Goal: Task Accomplishment & Management: Complete application form

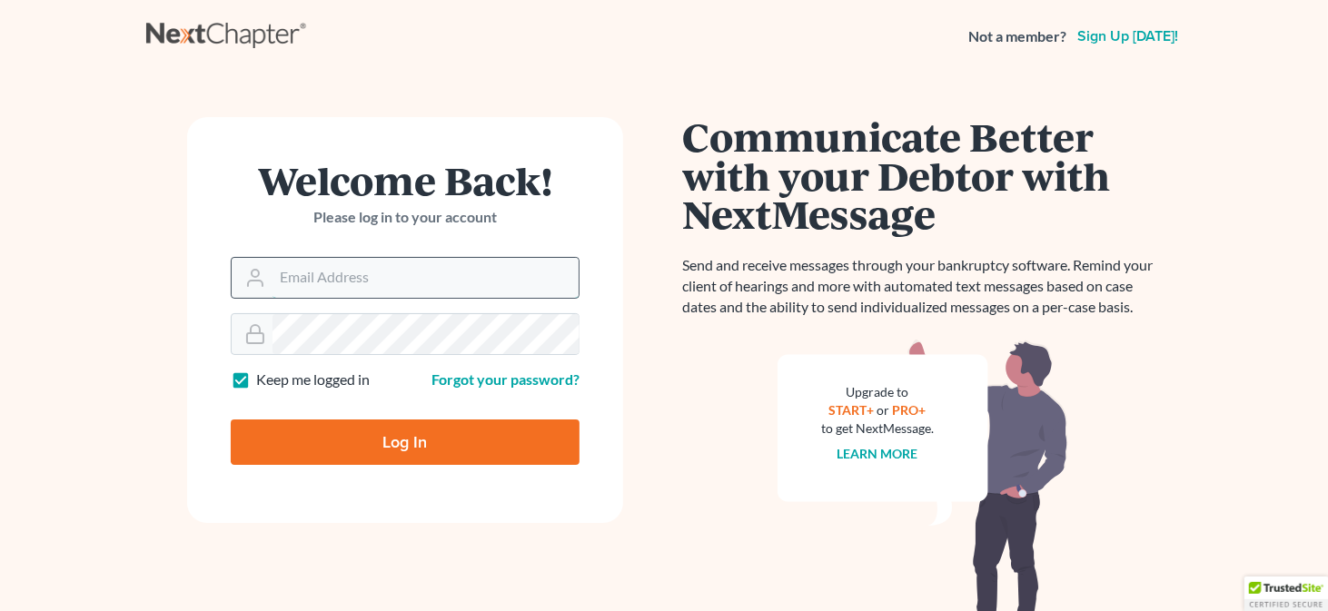
click at [363, 282] on input "Email Address" at bounding box center [425, 278] width 306 height 40
type input "rmastenlaw@gmail.com"
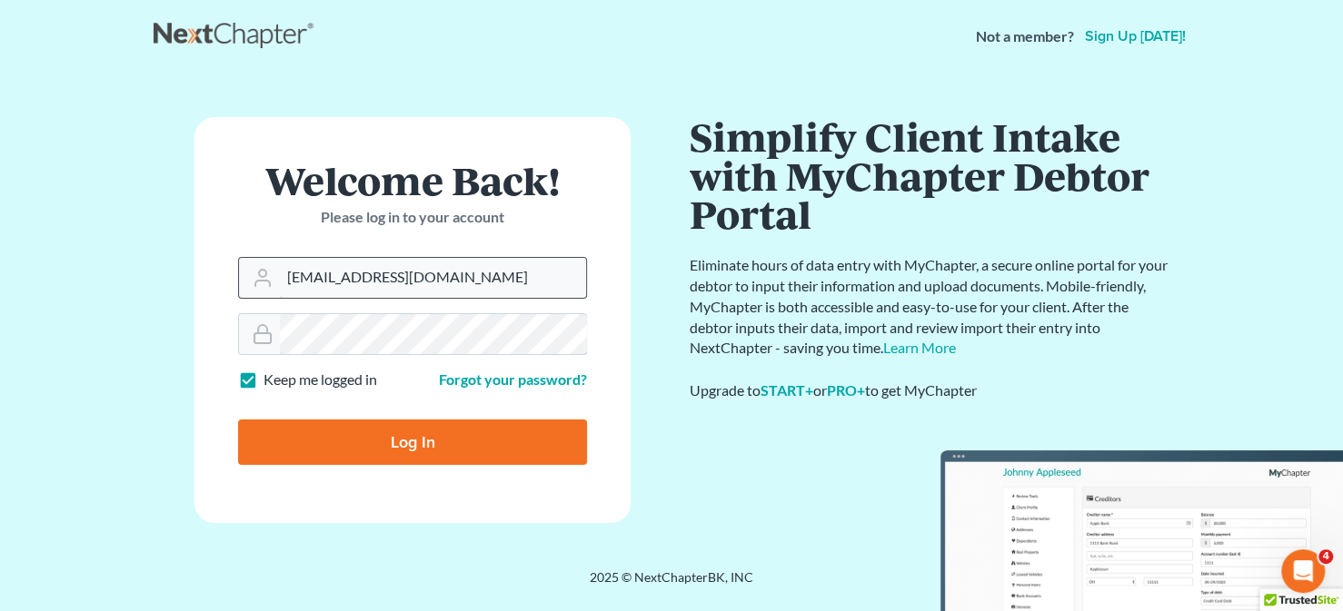
click at [238, 420] on input "Log In" at bounding box center [412, 442] width 349 height 45
type input "Thinking..."
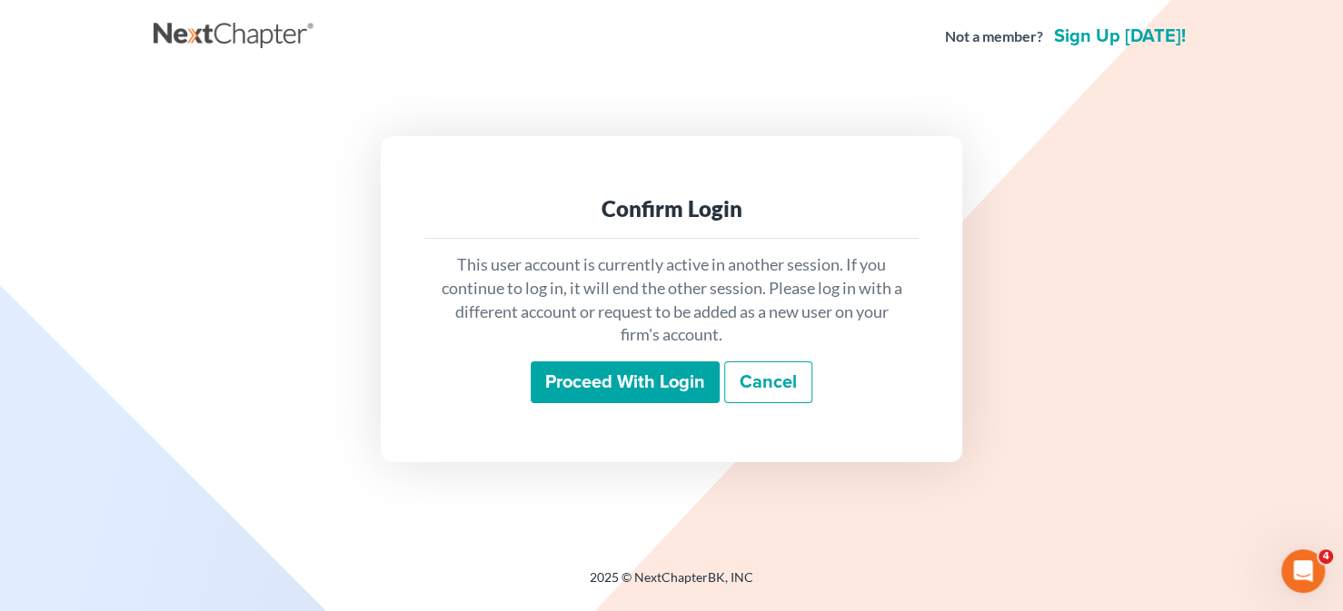
click at [654, 369] on input "Proceed with login" at bounding box center [624, 383] width 189 height 42
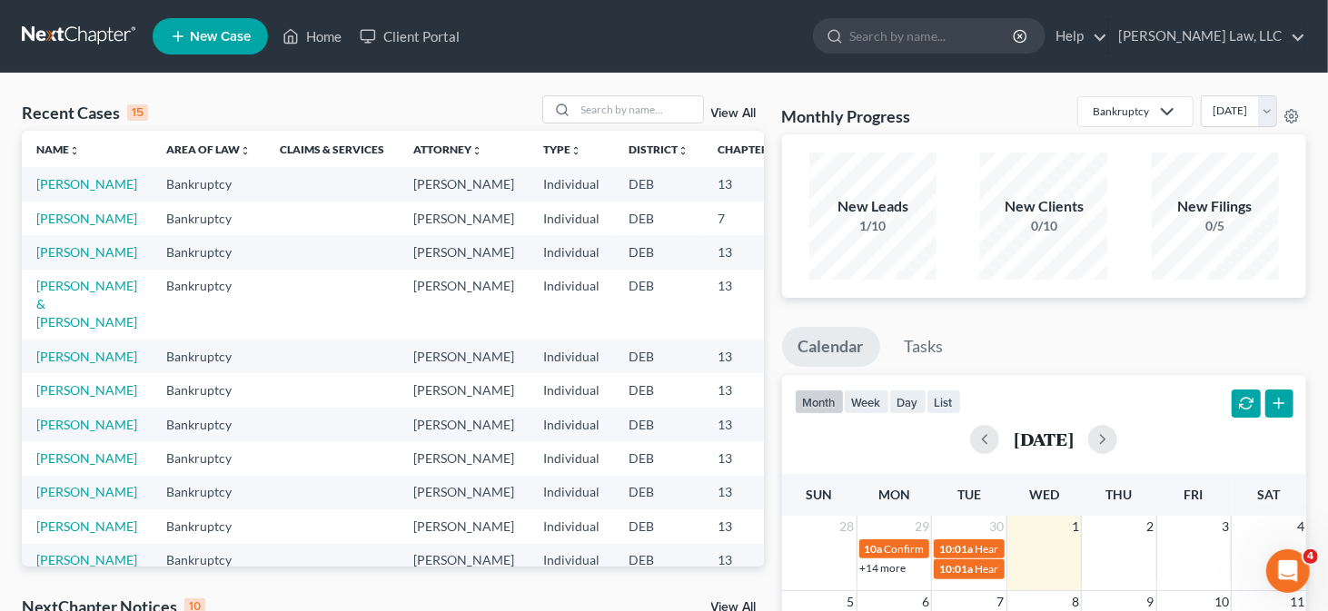
click at [227, 42] on span "New Case" at bounding box center [220, 37] width 61 height 14
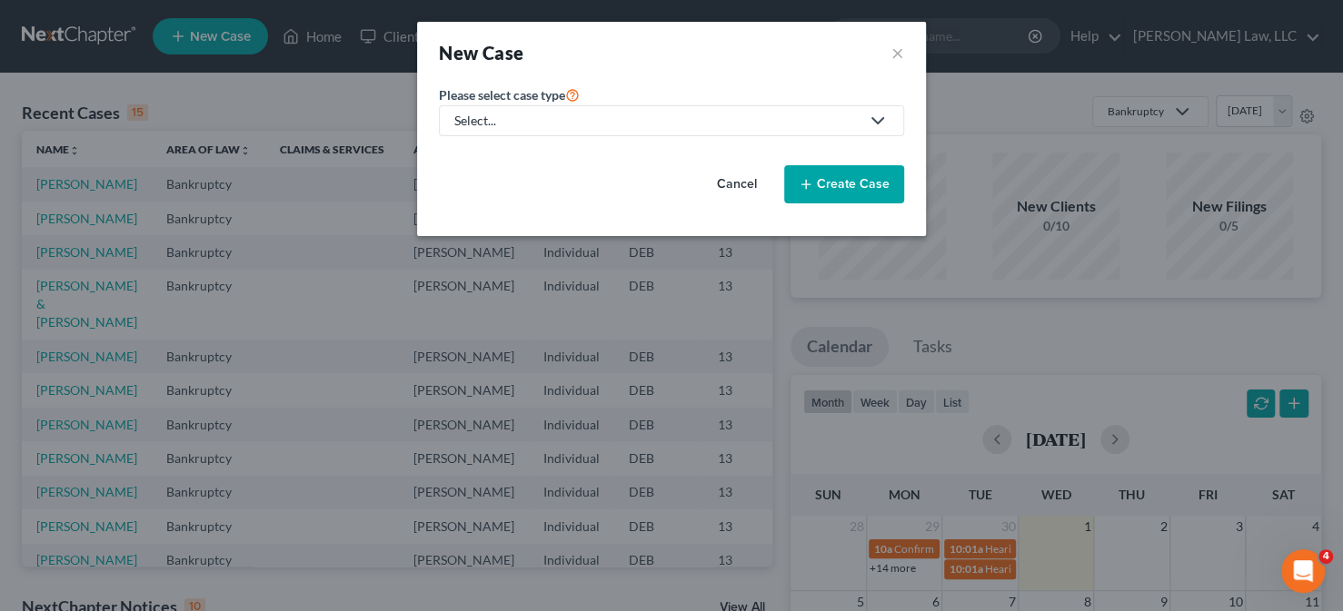
click at [563, 126] on div "Select..." at bounding box center [656, 121] width 405 height 18
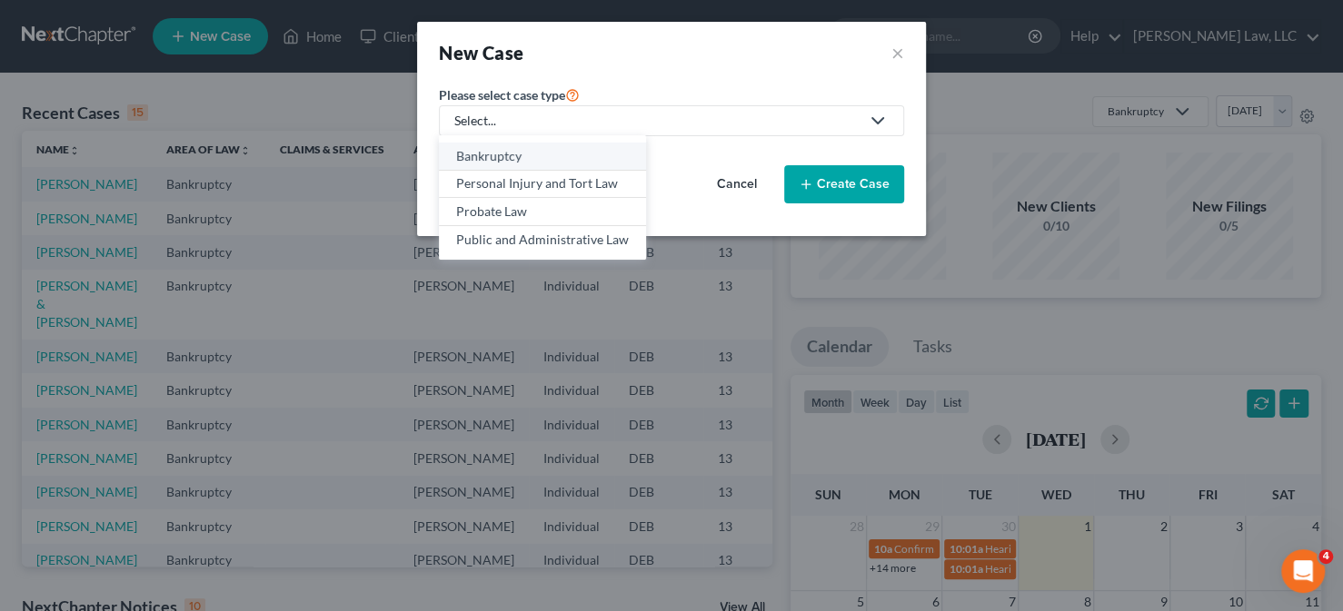
click at [539, 154] on div "Bankruptcy" at bounding box center [542, 156] width 173 height 18
select select "13"
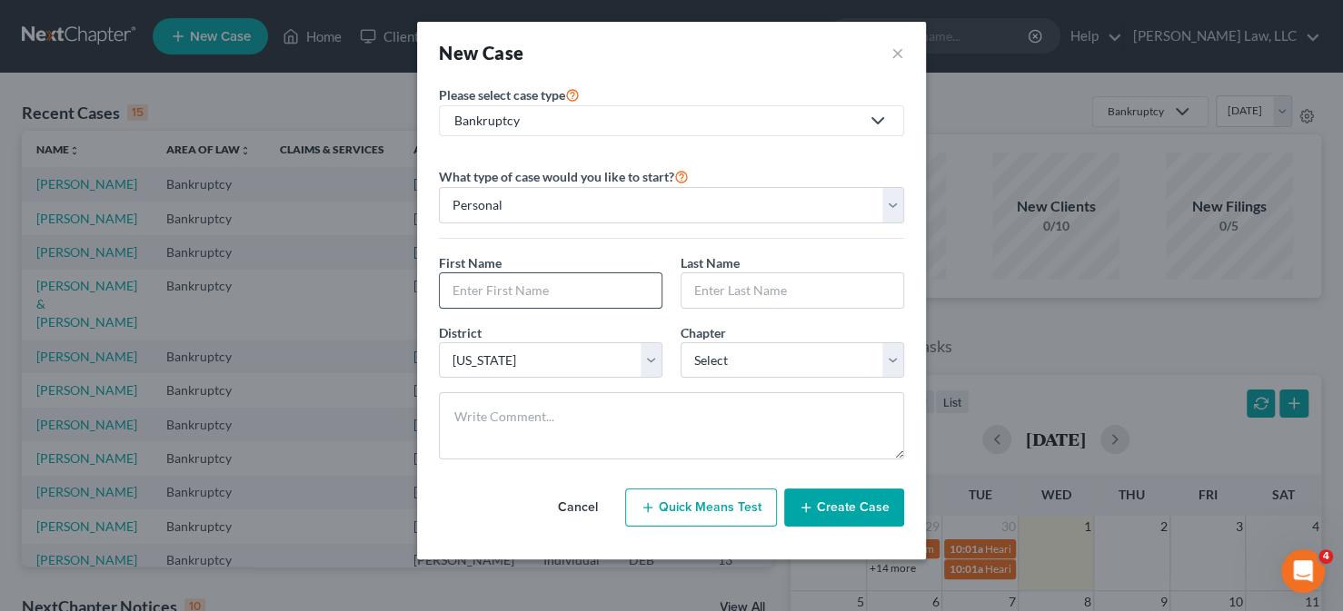
click at [570, 276] on input "text" at bounding box center [551, 290] width 222 height 35
type input "Kimberley"
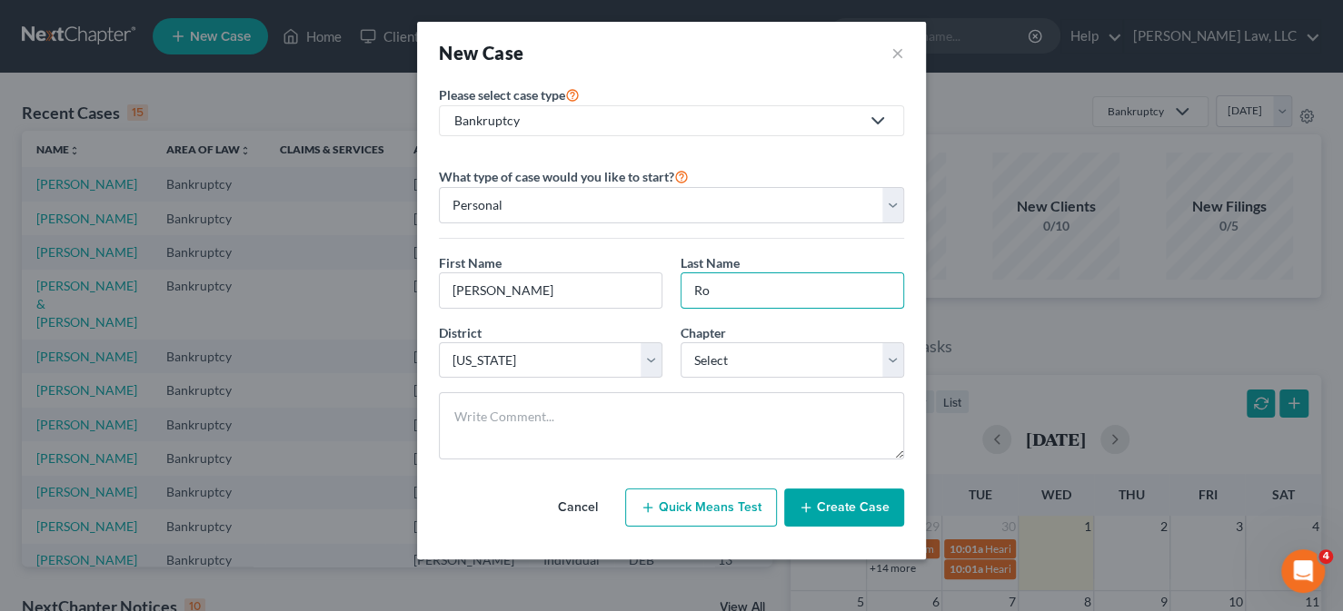
type input "Rodgers"
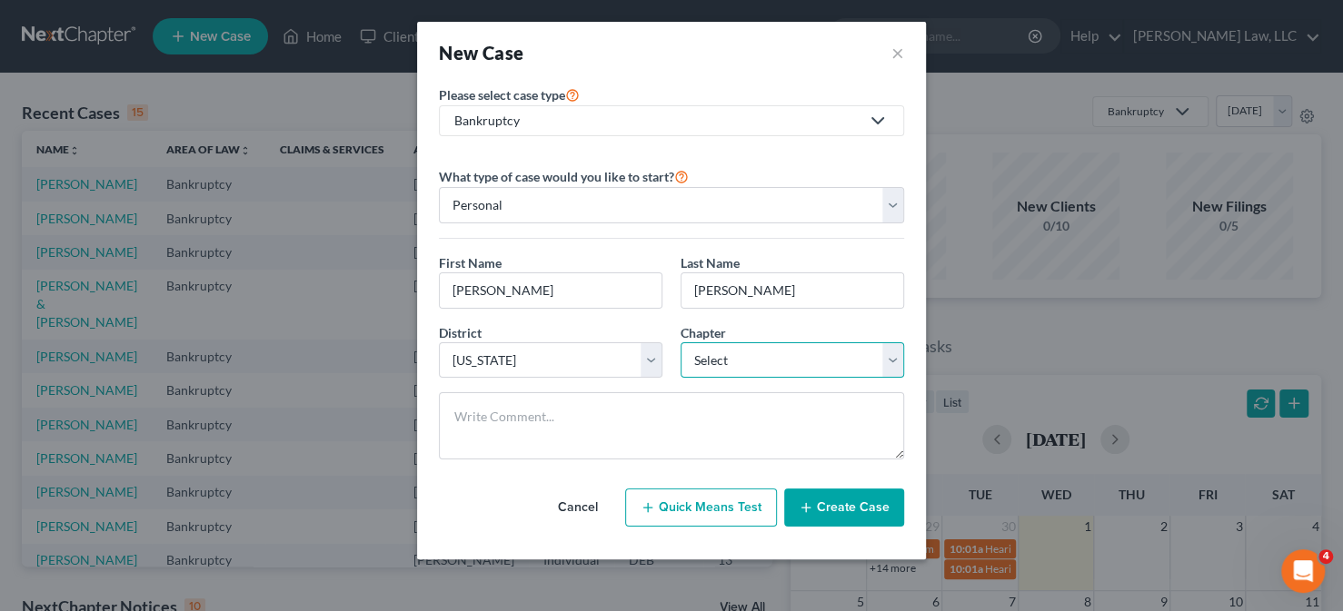
click at [769, 352] on select "Select 7 11 12 13" at bounding box center [791, 360] width 223 height 36
select select "3"
click at [680, 342] on select "Select 7 11 12 13" at bounding box center [791, 360] width 223 height 36
click at [843, 508] on button "Create Case" at bounding box center [844, 508] width 120 height 38
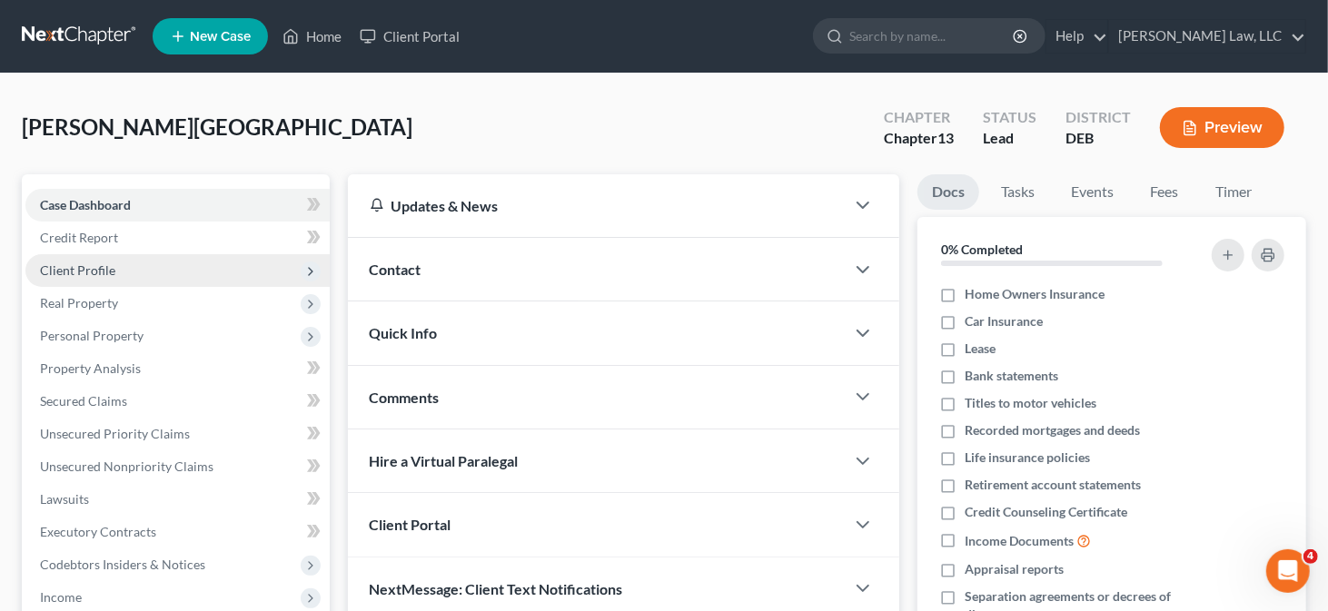
click at [142, 265] on span "Client Profile" at bounding box center [177, 270] width 304 height 33
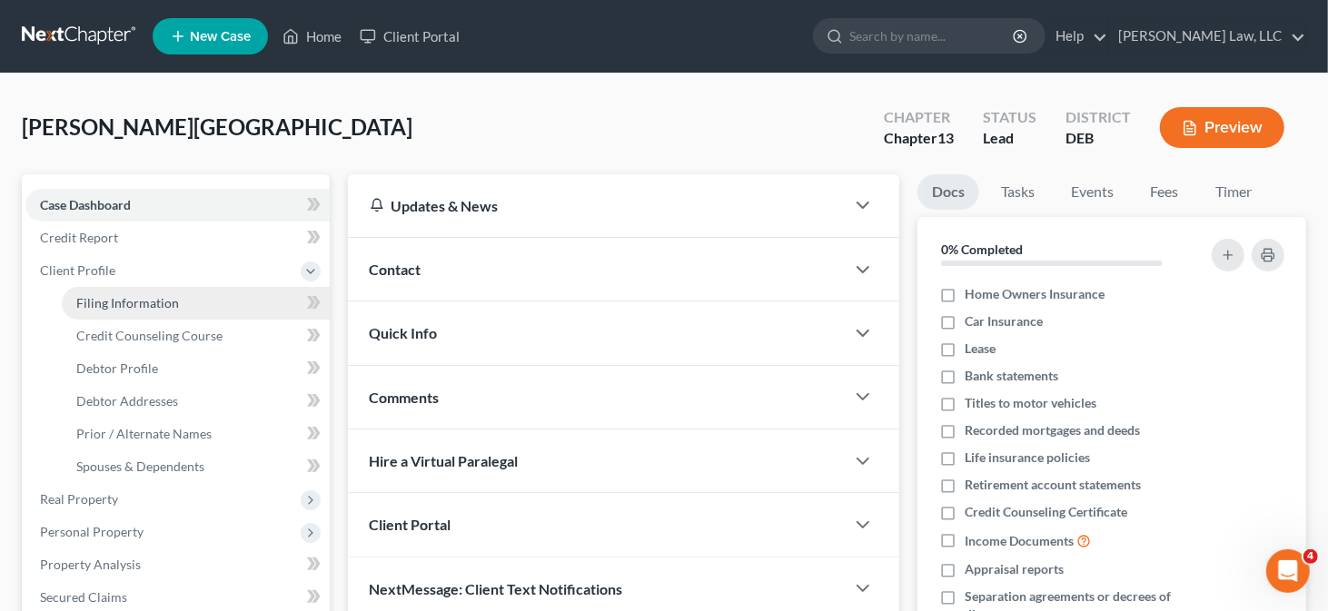
click at [187, 304] on link "Filing Information" at bounding box center [196, 303] width 268 height 33
select select "1"
select select "0"
select select "3"
select select "13"
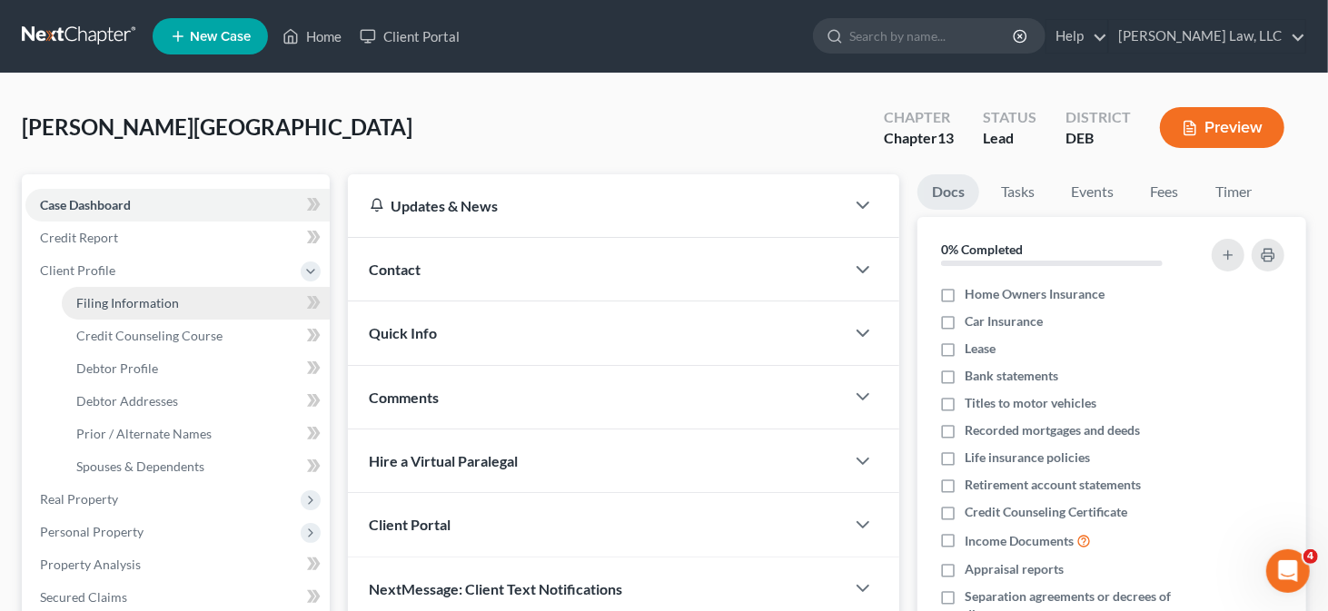
select select "7"
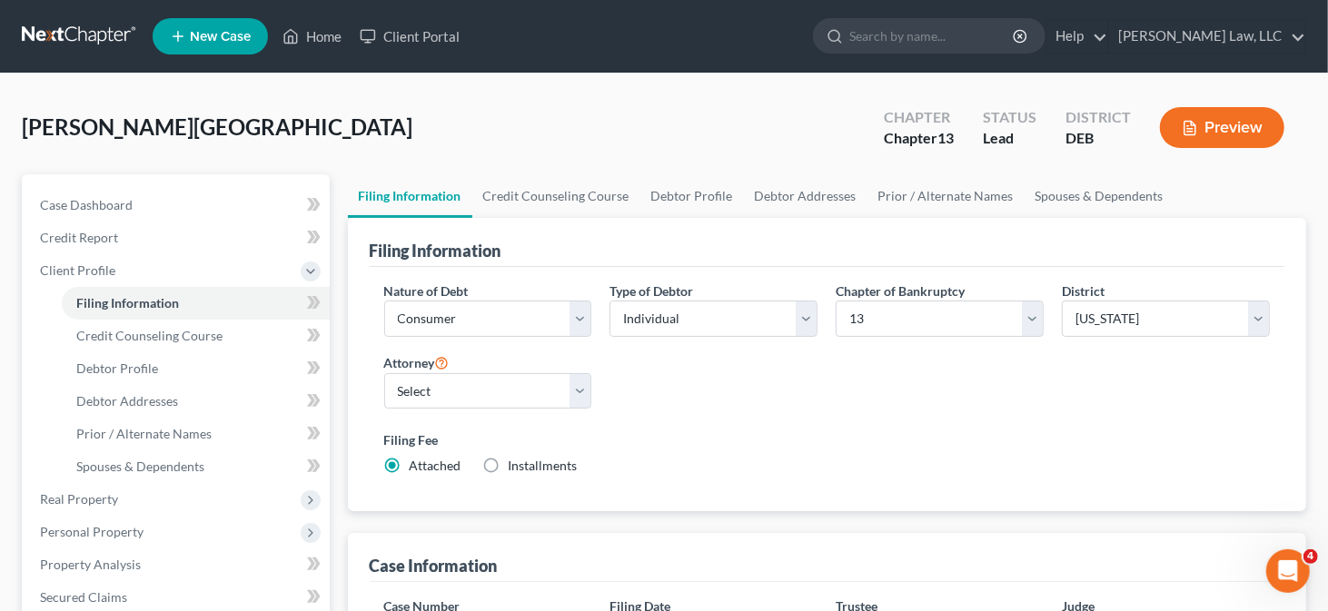
click at [484, 414] on div "Attorney Select Robert Masten - DEB Santino Ceccotti - PAEB PAULA GATES - PAEB" at bounding box center [488, 388] width 226 height 73
click at [497, 391] on select "Select Robert Masten - DEB Santino Ceccotti - PAEB PAULA GATES - PAEB" at bounding box center [488, 391] width 208 height 36
select select "0"
click at [384, 373] on select "Select Robert Masten - DEB Santino Ceccotti - PAEB PAULA GATES - PAEB" at bounding box center [488, 391] width 208 height 36
click at [535, 202] on link "Credit Counseling Course" at bounding box center [556, 196] width 168 height 44
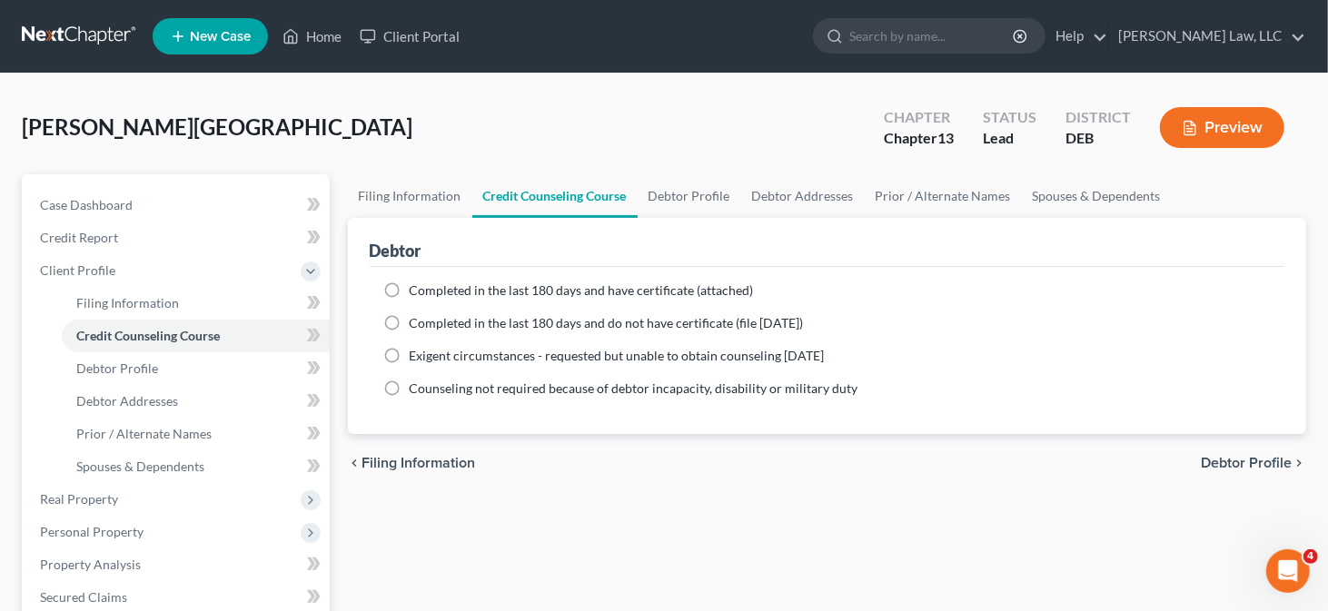
click at [487, 292] on span "Completed in the last 180 days and have certificate (attached)" at bounding box center [582, 289] width 344 height 15
click at [429, 292] on input "Completed in the last 180 days and have certificate (attached)" at bounding box center [423, 288] width 12 height 12
radio input "true"
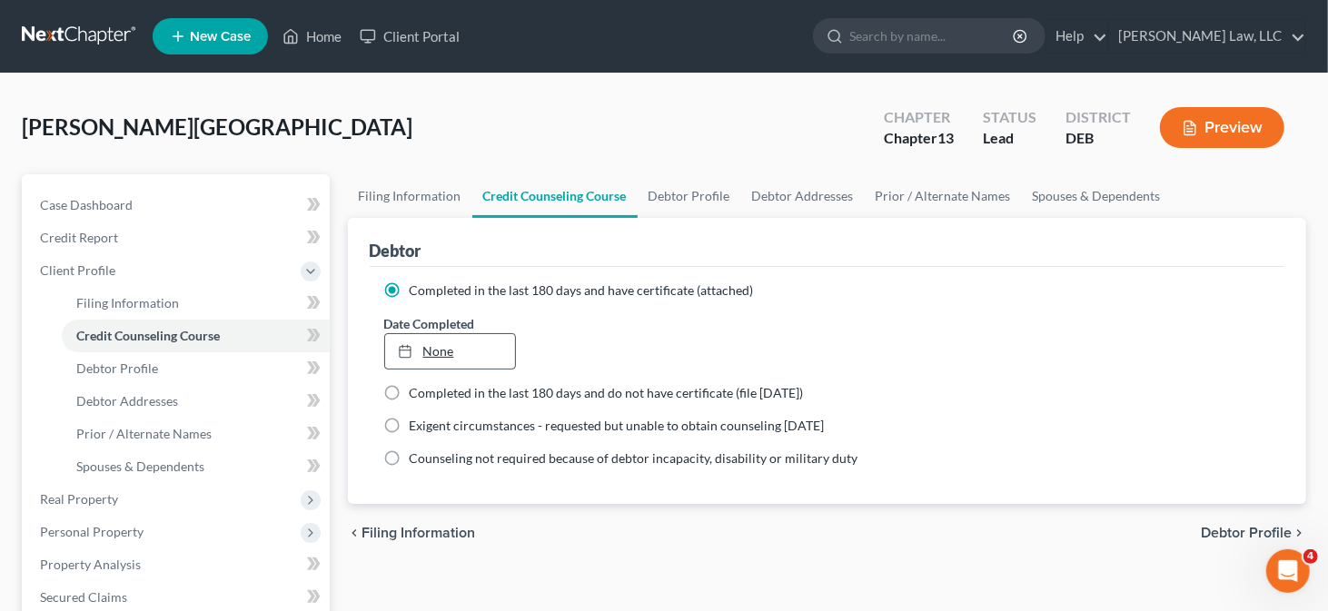
click at [449, 351] on link "None" at bounding box center [450, 351] width 131 height 35
type input "10/1/2025"
click at [685, 201] on link "Debtor Profile" at bounding box center [690, 196] width 104 height 44
select select "0"
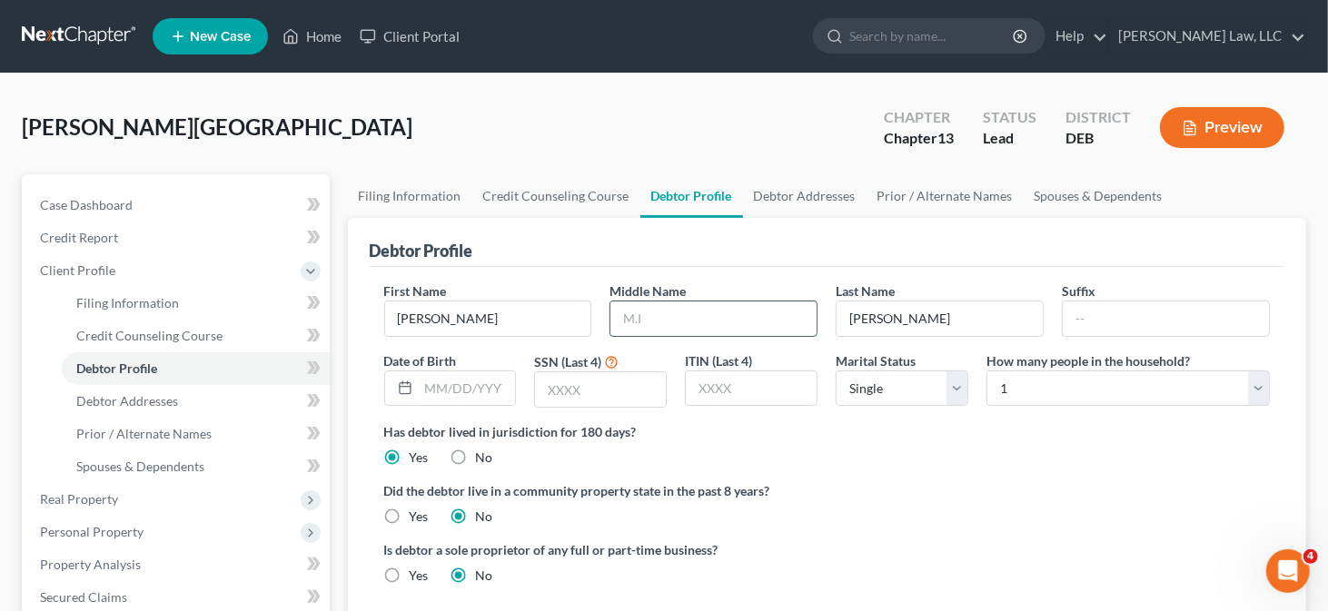
click at [682, 319] on input "text" at bounding box center [713, 319] width 206 height 35
type input "A."
click at [495, 393] on input "text" at bounding box center [467, 389] width 97 height 35
type input "03/03/1969"
click at [583, 391] on input "text" at bounding box center [600, 389] width 131 height 35
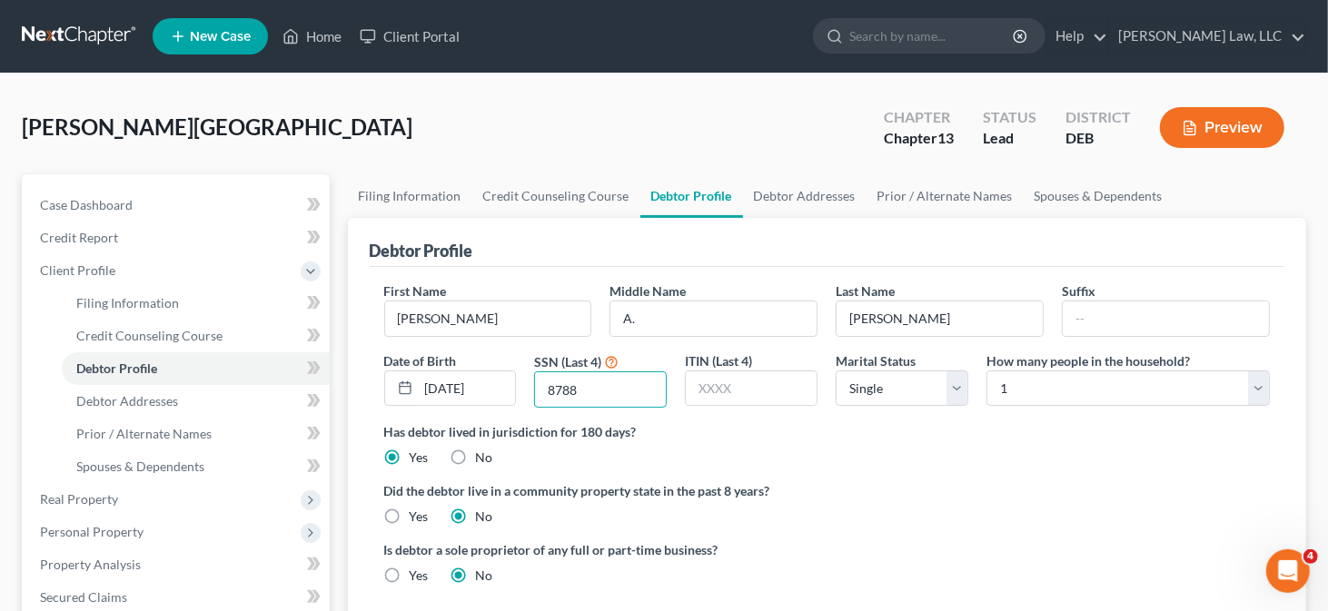
type input "8788"
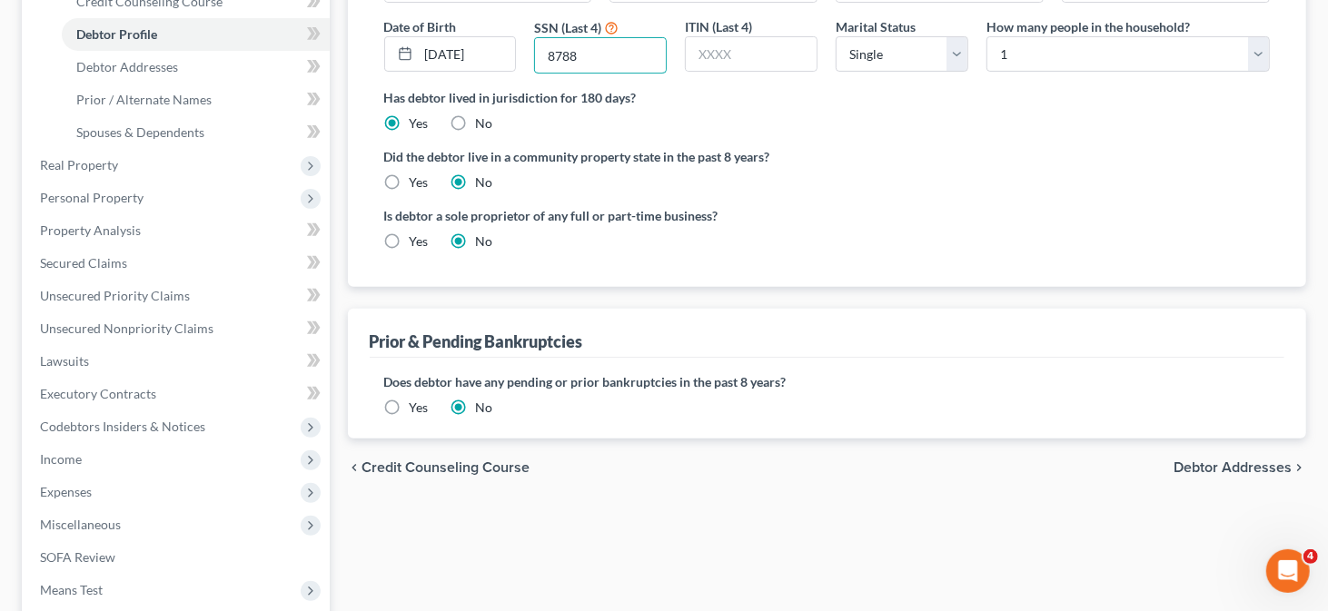
scroll to position [363, 0]
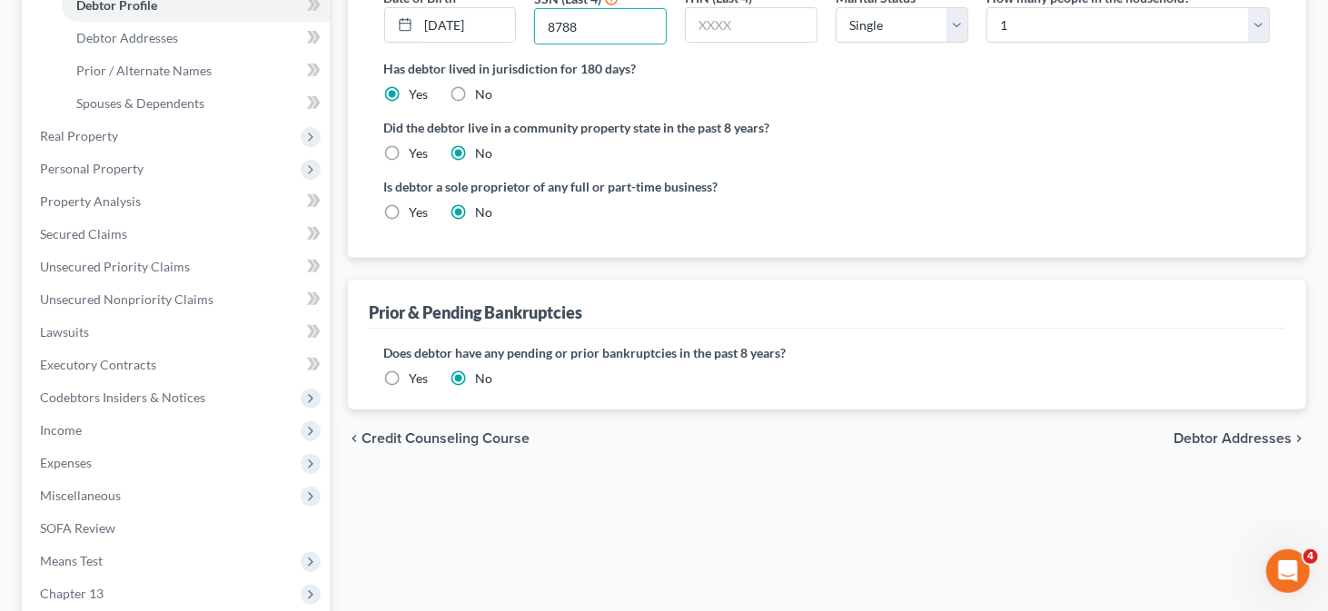
click at [410, 372] on label "Yes" at bounding box center [419, 379] width 19 height 18
click at [417, 372] on input "Yes" at bounding box center [423, 376] width 12 height 12
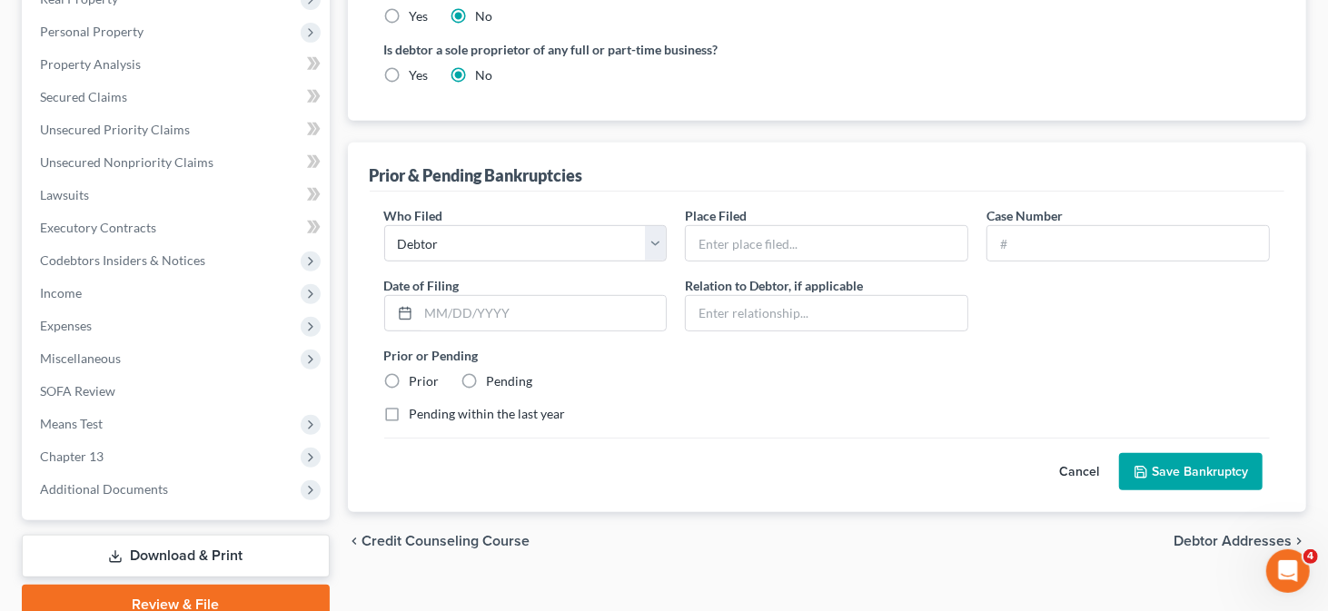
scroll to position [545, 0]
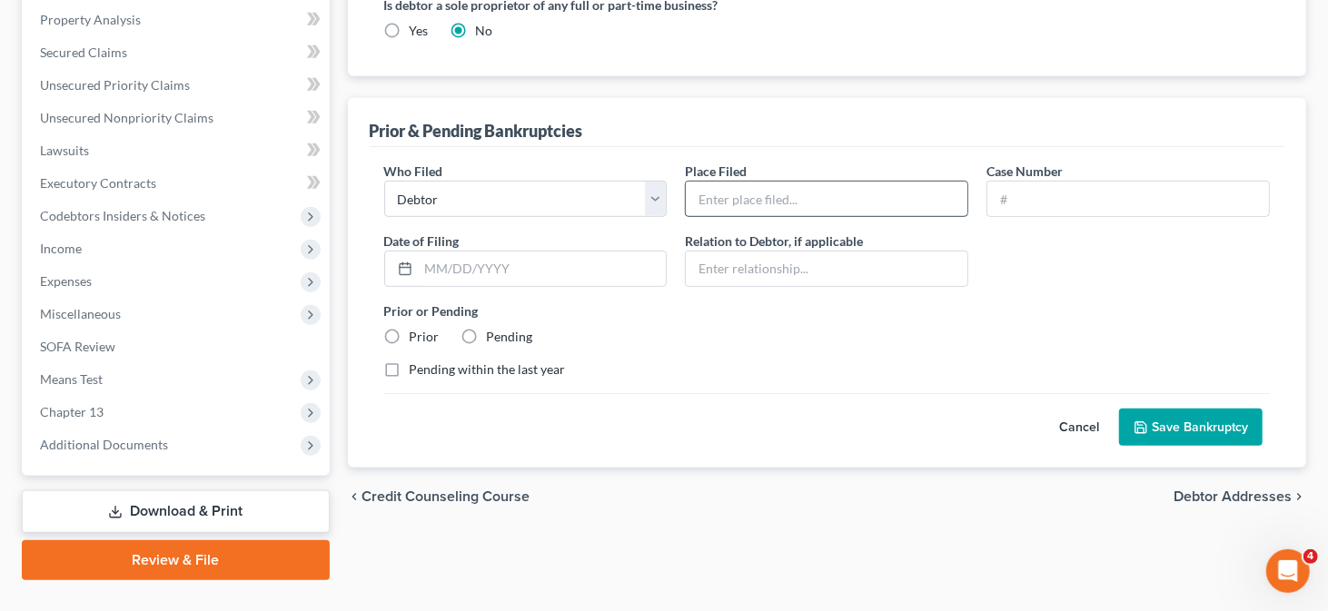
click at [724, 201] on input "text" at bounding box center [827, 199] width 282 height 35
type input "Delaware"
click at [1021, 202] on input "text" at bounding box center [1128, 199] width 282 height 35
paste input "14-11366"
type input "14-11366"
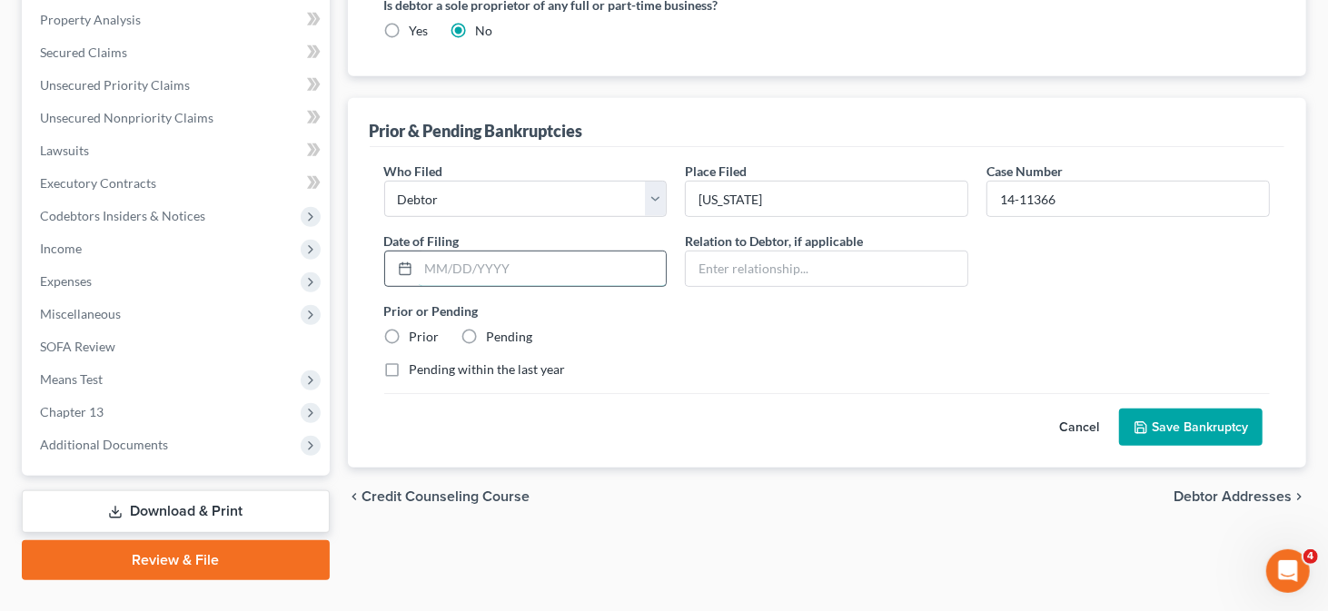
click at [475, 267] on input "text" at bounding box center [543, 269] width 248 height 35
paste input "05/31/2014"
type input "05/31/2014"
click at [487, 330] on label "Pending" at bounding box center [510, 337] width 46 height 18
click at [494, 330] on input "Pending" at bounding box center [500, 334] width 12 height 12
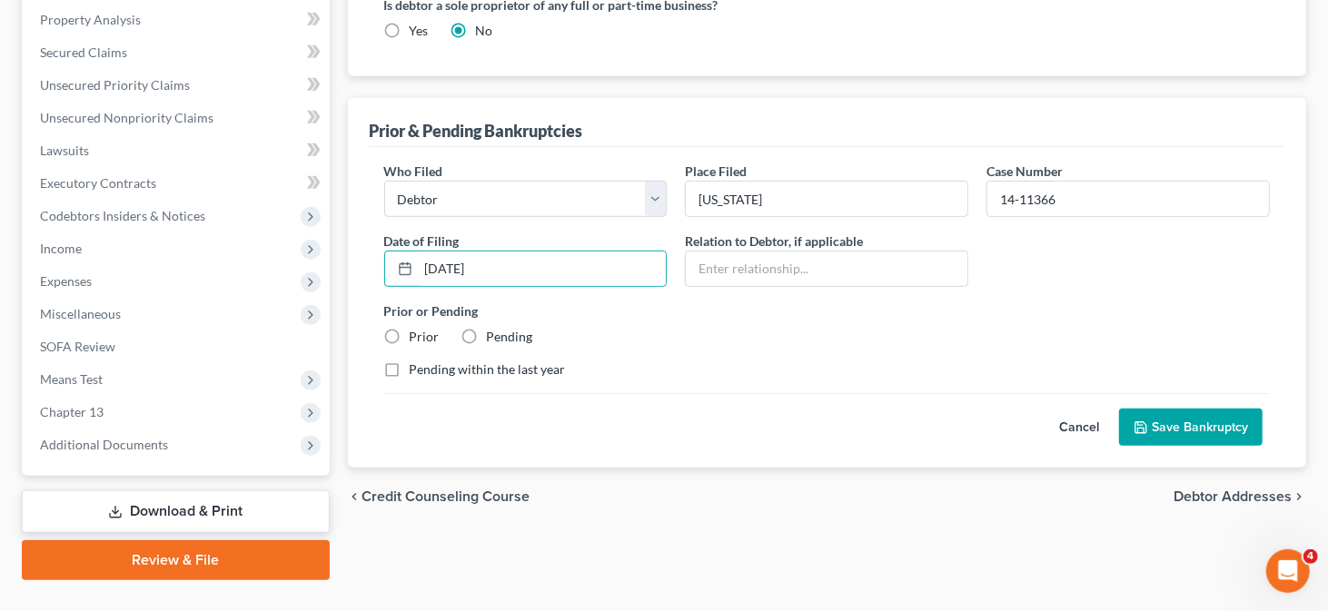
radio input "true"
click at [423, 334] on label "Prior" at bounding box center [425, 337] width 30 height 18
click at [423, 334] on input "Prior" at bounding box center [423, 334] width 12 height 12
radio input "true"
click at [487, 332] on label "Pending" at bounding box center [510, 337] width 46 height 18
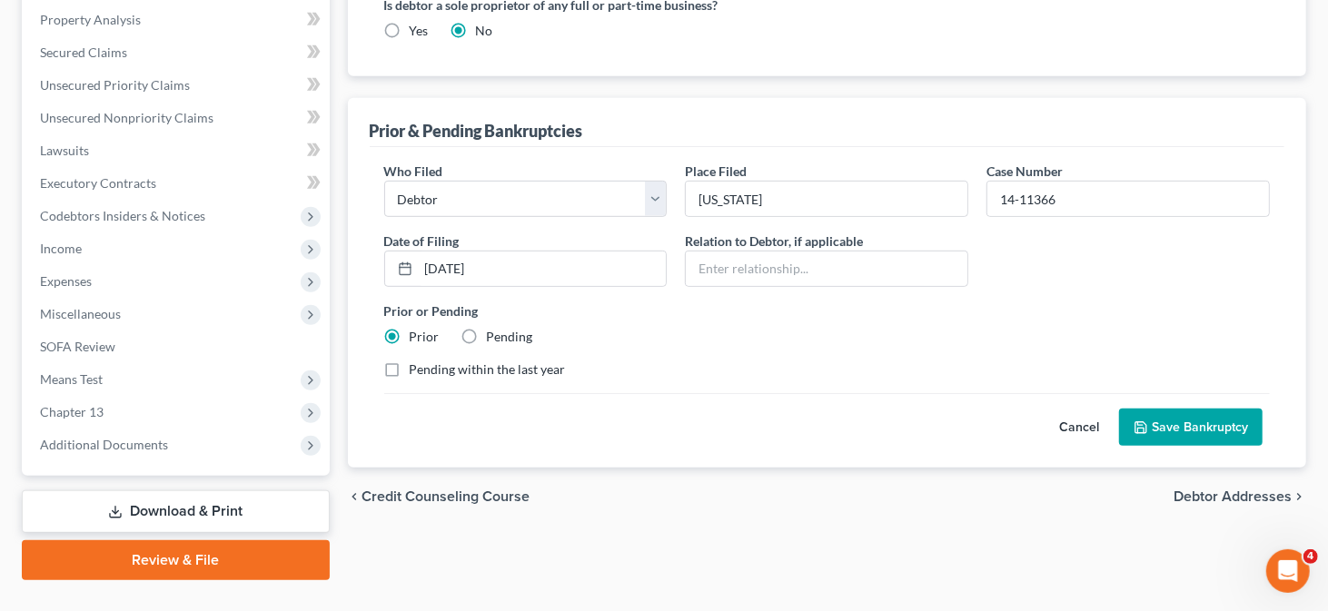
click at [494, 332] on input "Pending" at bounding box center [500, 334] width 12 height 12
radio input "true"
radio input "false"
click at [1229, 415] on button "Save Bankruptcy" at bounding box center [1191, 428] width 144 height 38
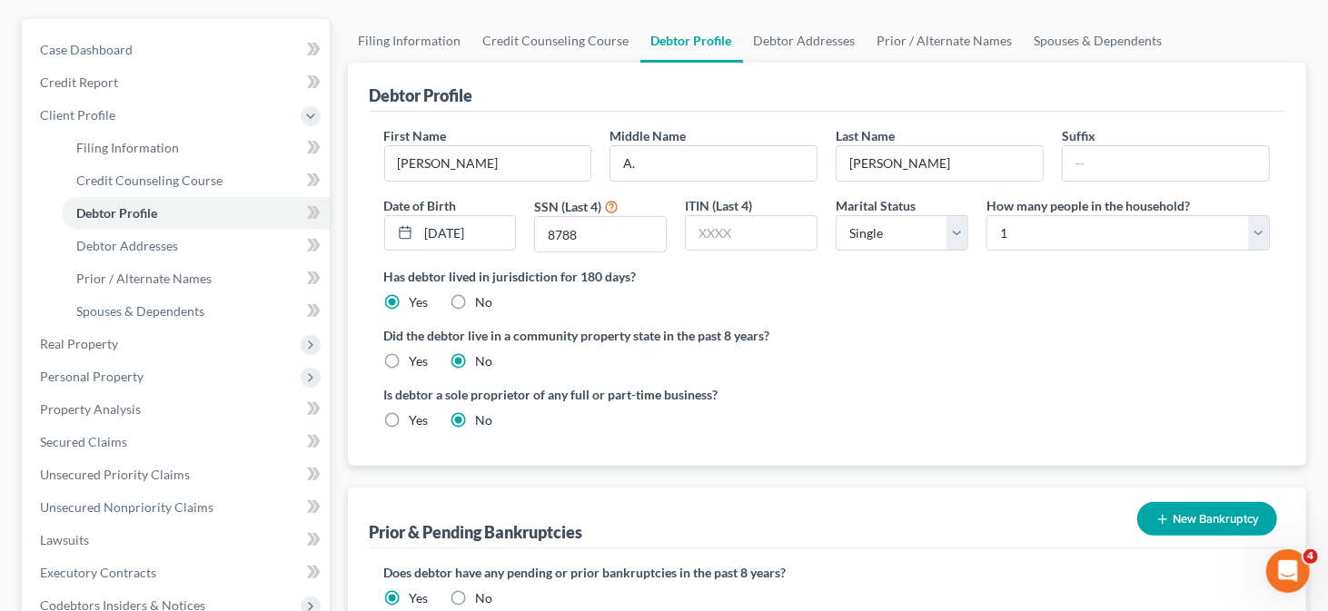
scroll to position [182, 0]
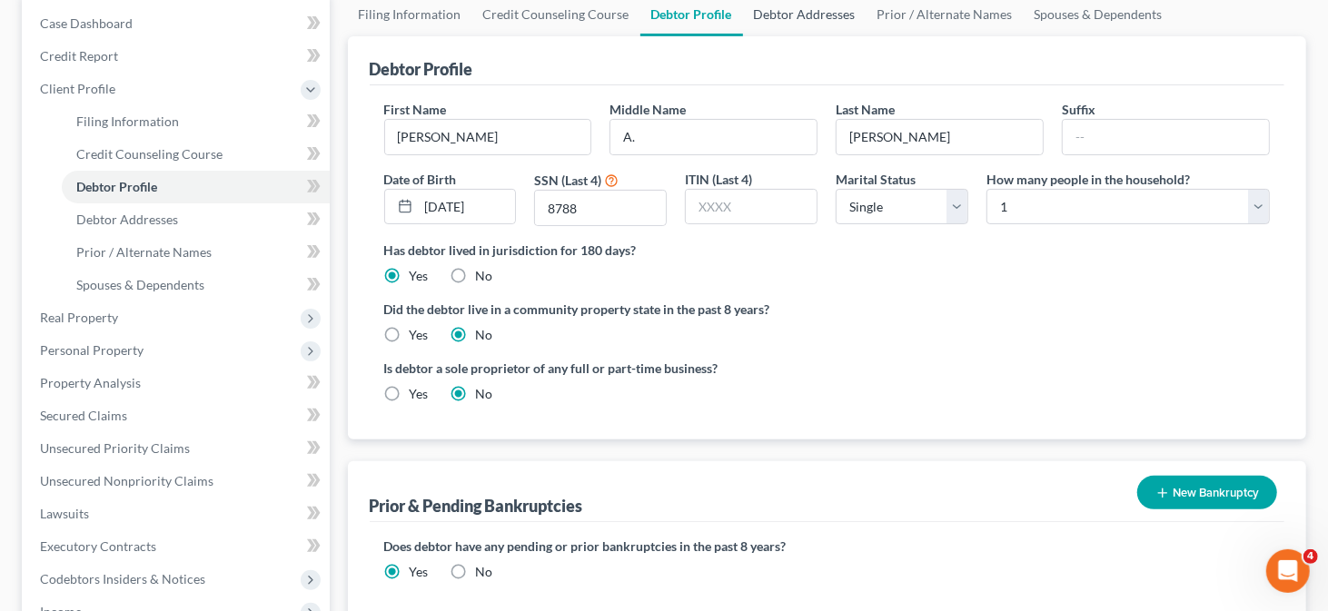
click at [809, 15] on link "Debtor Addresses" at bounding box center [805, 15] width 124 height 44
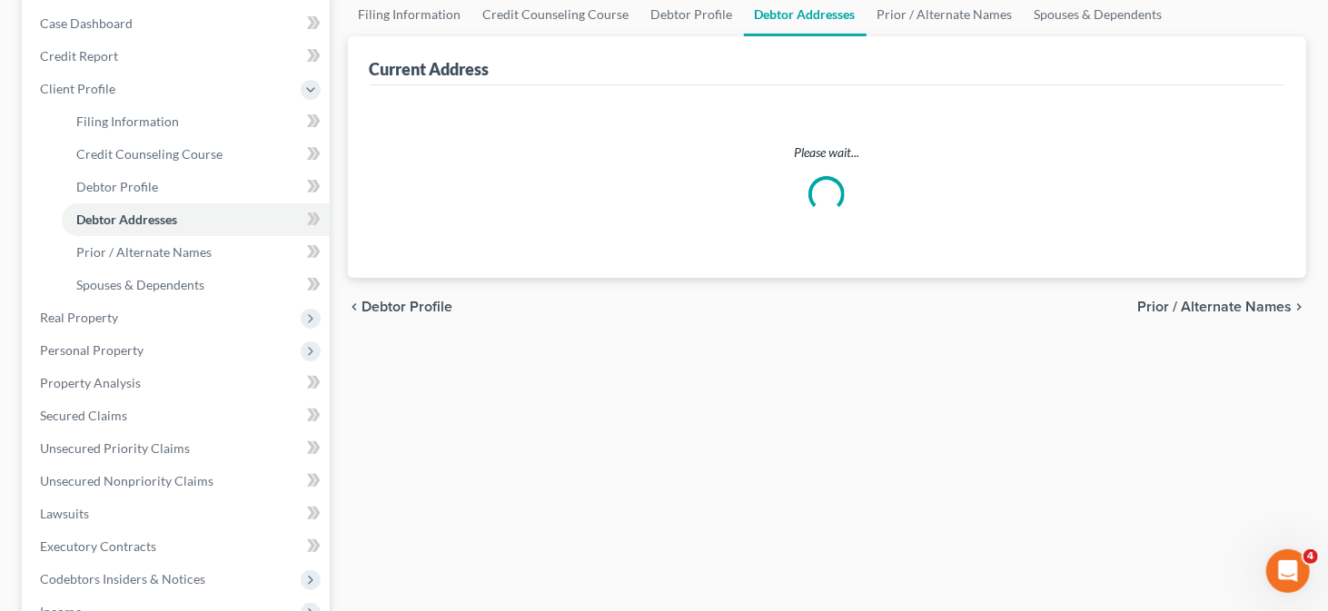
scroll to position [25, 0]
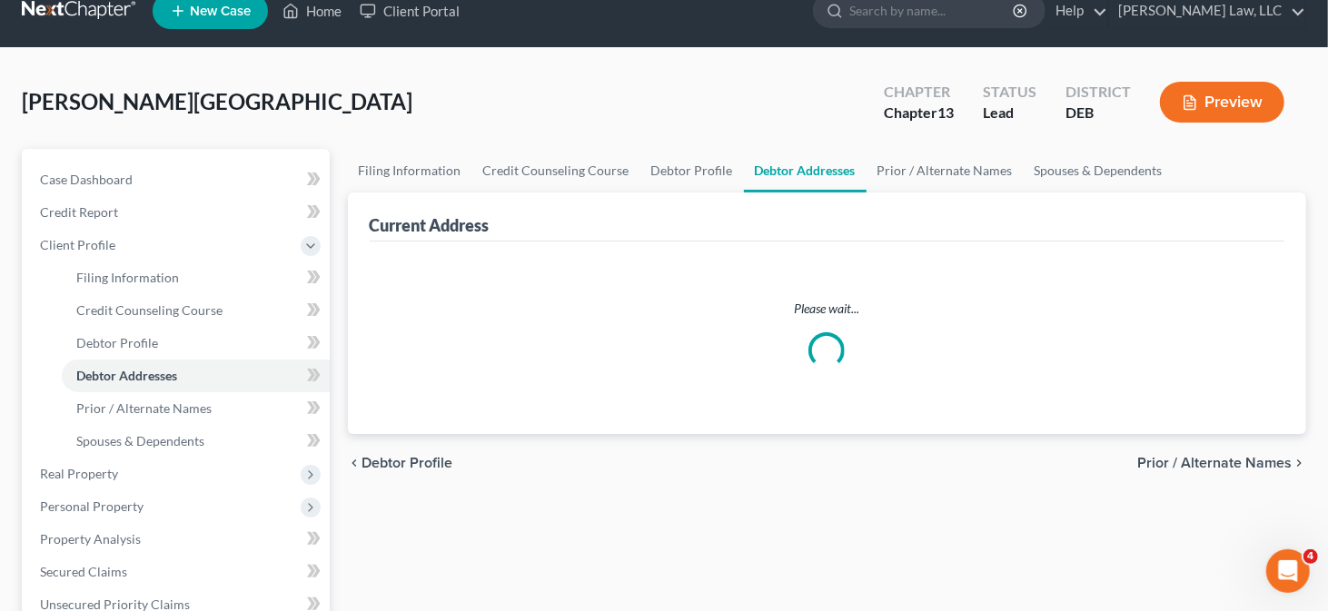
select select "0"
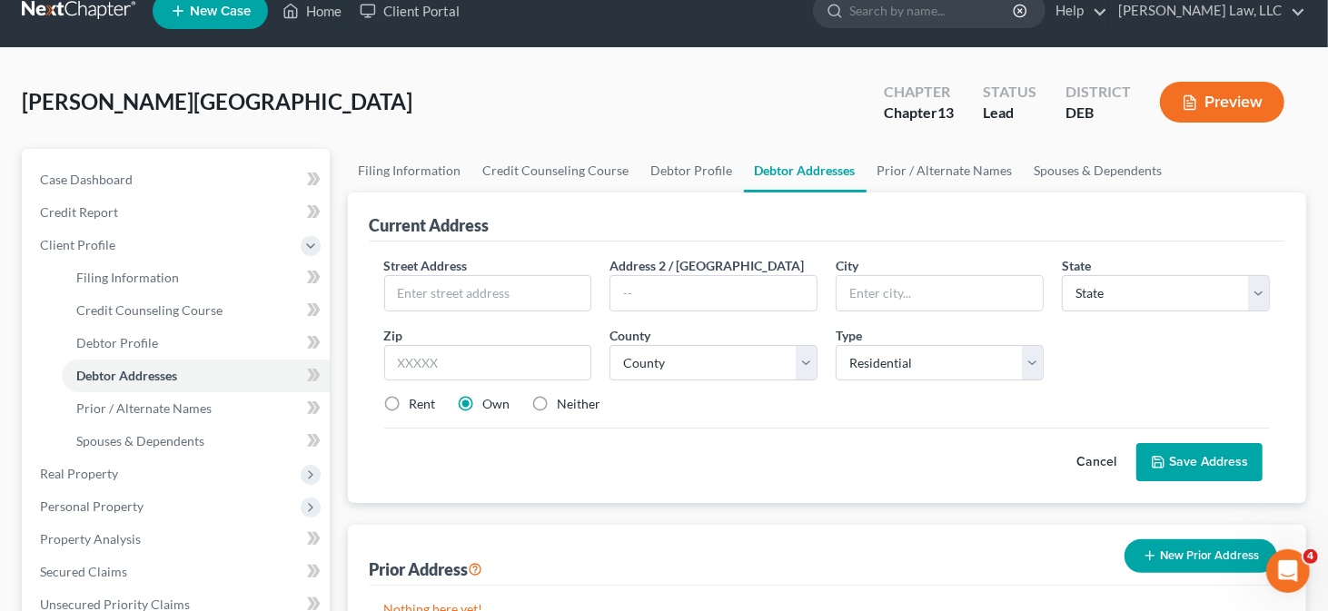
scroll to position [0, 0]
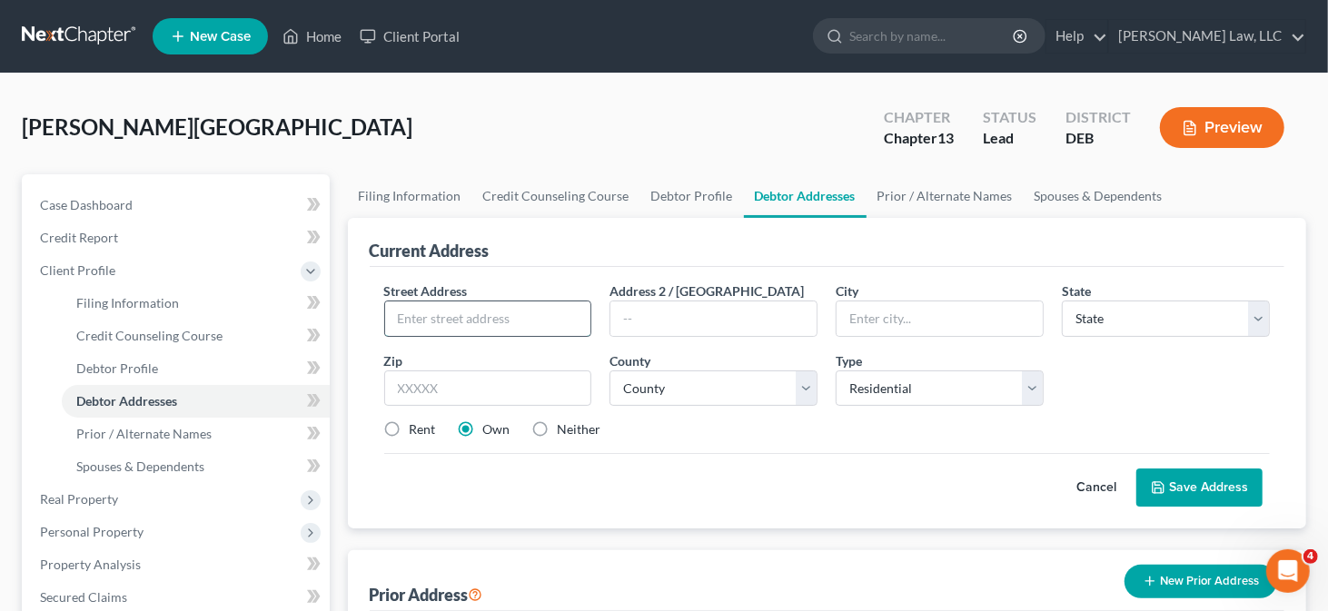
click at [498, 314] on input "text" at bounding box center [488, 319] width 206 height 35
type input "1208 Dover Ave"
click at [400, 379] on input "text" at bounding box center [488, 389] width 208 height 36
type input "19805"
type input "Wilmington"
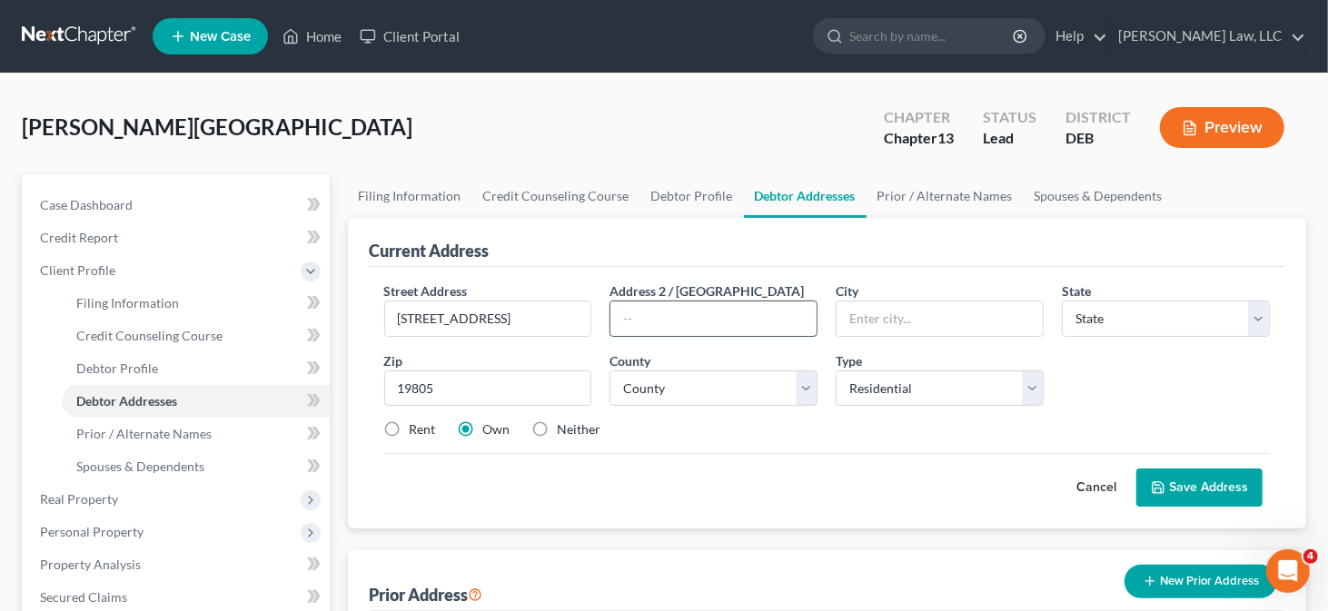
select select "7"
click at [708, 319] on input "text" at bounding box center [713, 319] width 206 height 35
click at [714, 374] on select "County Kent County New Castle County Sussex County" at bounding box center [713, 389] width 208 height 36
select select "1"
click at [609, 371] on select "County Kent County New Castle County Sussex County" at bounding box center [713, 389] width 208 height 36
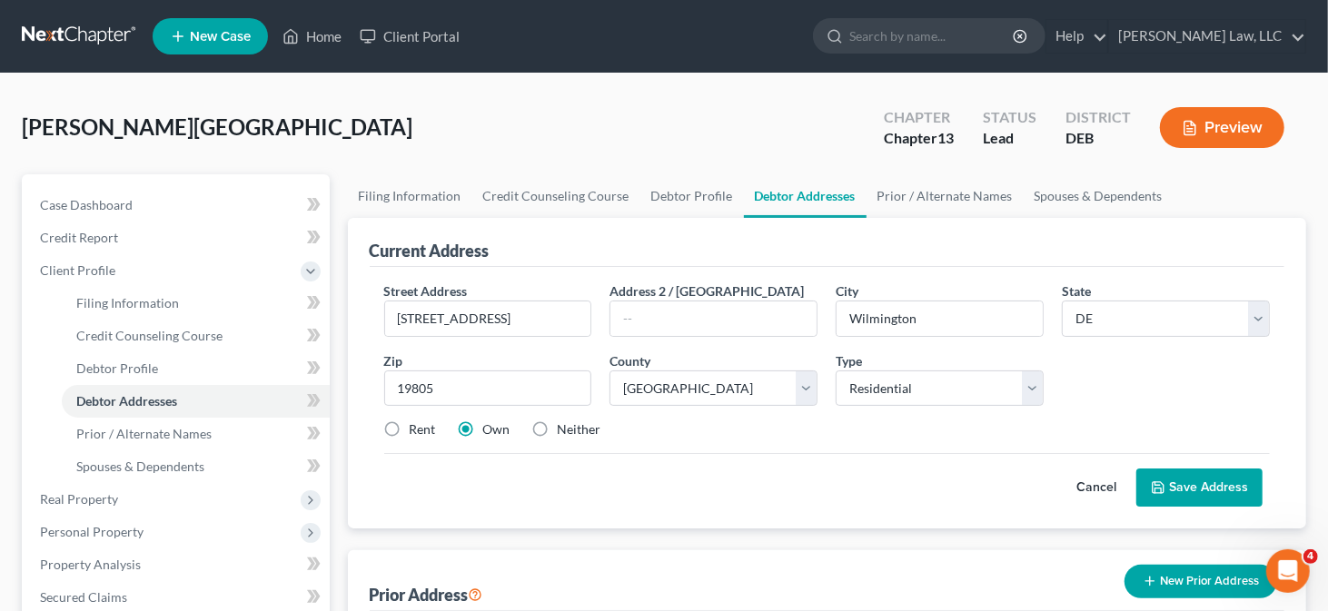
click at [1164, 489] on icon at bounding box center [1158, 487] width 11 height 11
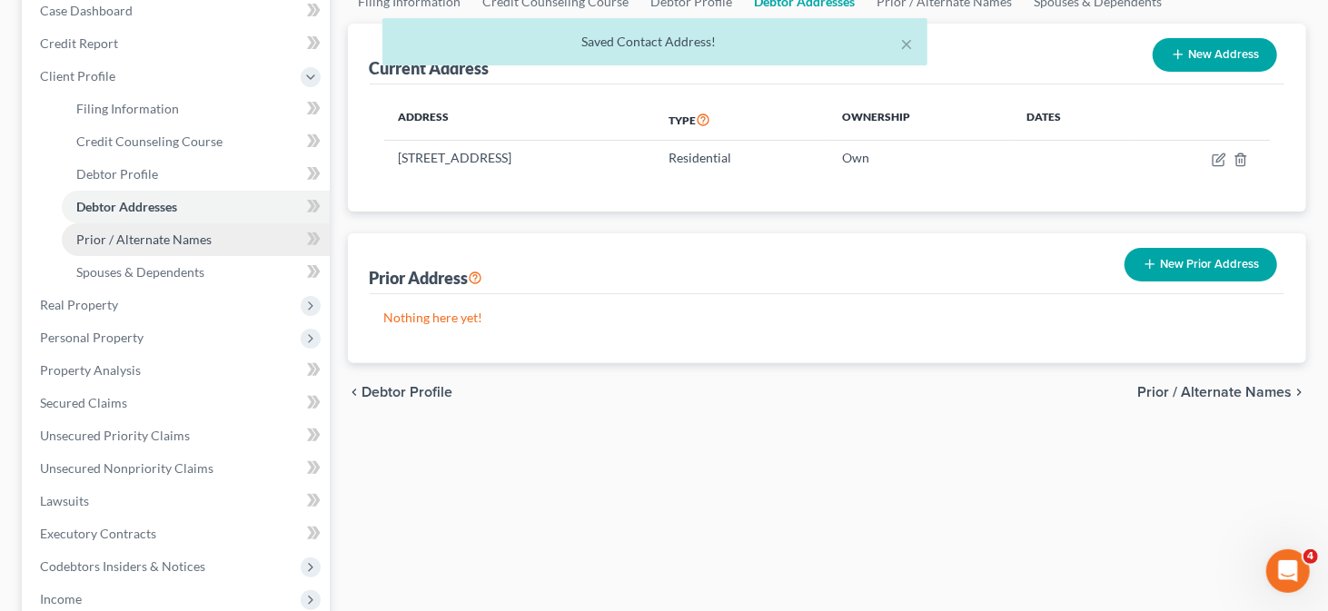
scroll to position [91, 0]
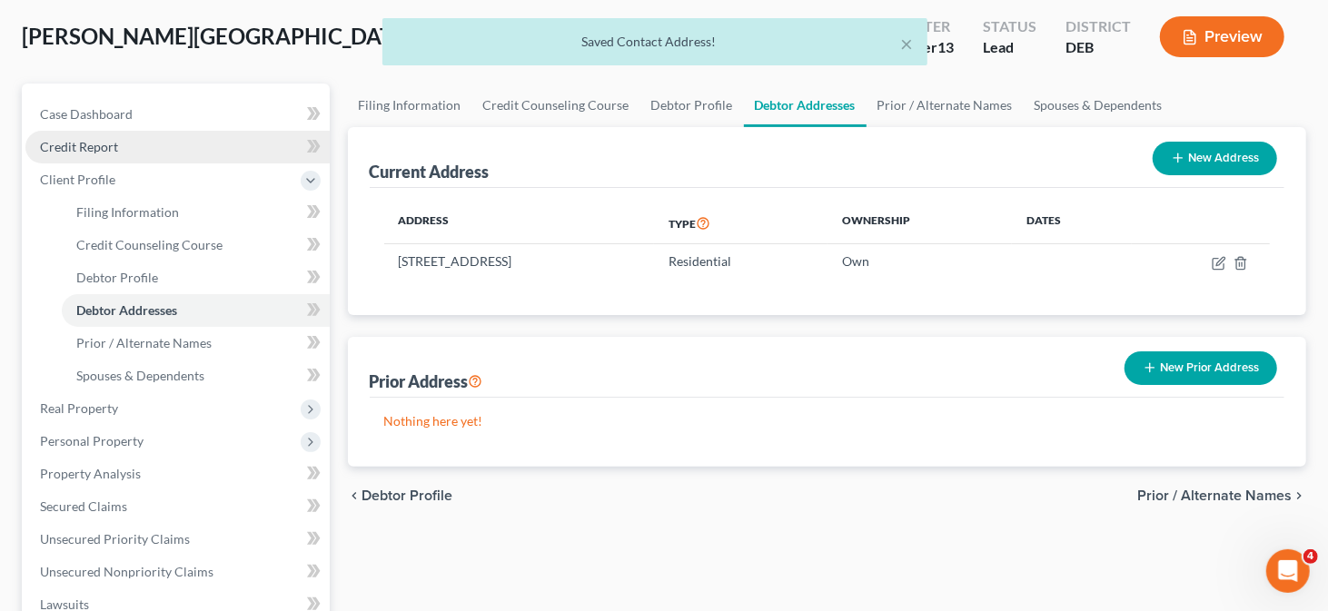
click at [145, 154] on link "Credit Report" at bounding box center [177, 147] width 304 height 33
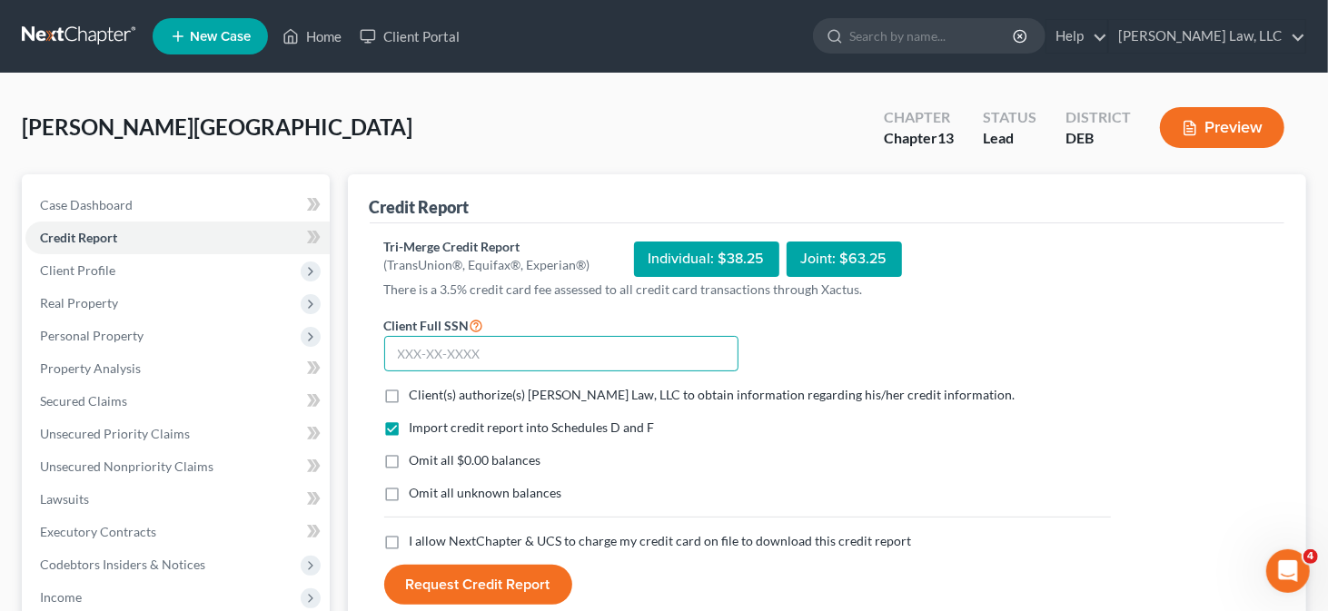
click at [503, 344] on input "text" at bounding box center [561, 354] width 354 height 36
type input "221-68-8788"
click at [440, 400] on span "Client(s) authorize(s) Masten Law, LLC to obtain information regarding his/her …" at bounding box center [713, 394] width 606 height 15
click at [429, 398] on input "Client(s) authorize(s) Masten Law, LLC to obtain information regarding his/her …" at bounding box center [423, 392] width 12 height 12
checkbox input "true"
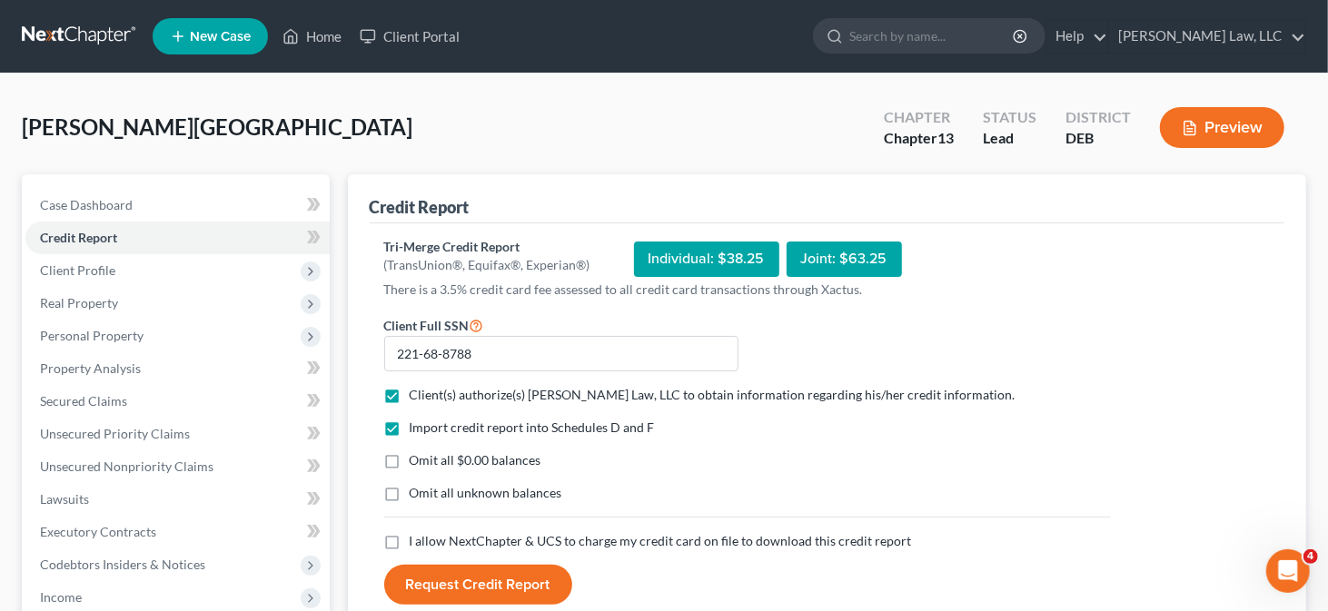
click at [438, 539] on span "I allow NextChapter & UCS to charge my credit card on file to download this cre…" at bounding box center [661, 540] width 502 height 15
click at [429, 539] on input "I allow NextChapter & UCS to charge my credit card on file to download this cre…" at bounding box center [423, 538] width 12 height 12
checkbox input "true"
click at [442, 583] on button "Request Credit Report" at bounding box center [478, 585] width 188 height 40
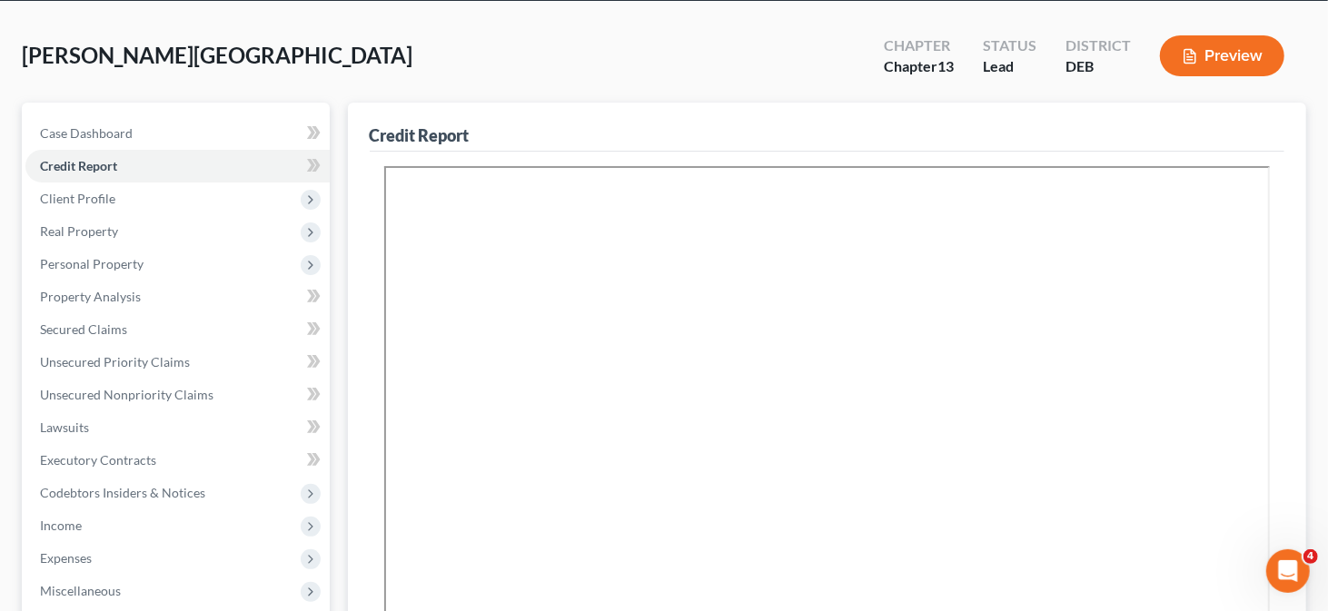
scroll to position [91, 0]
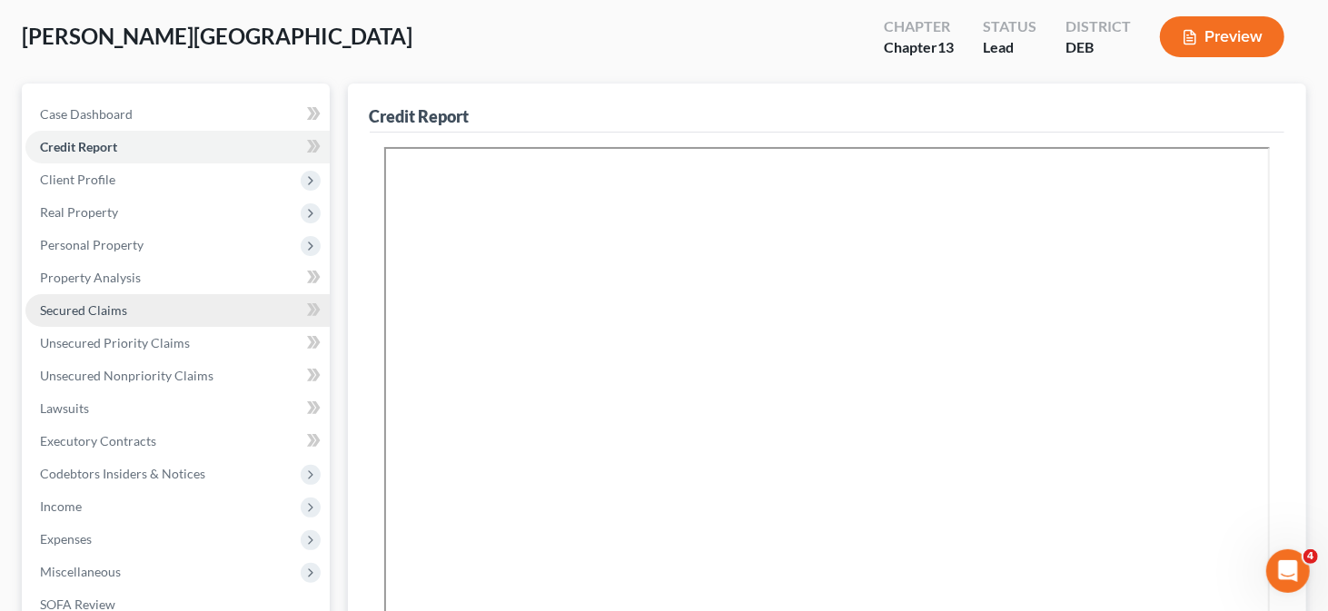
click at [176, 307] on link "Secured Claims" at bounding box center [177, 310] width 304 height 33
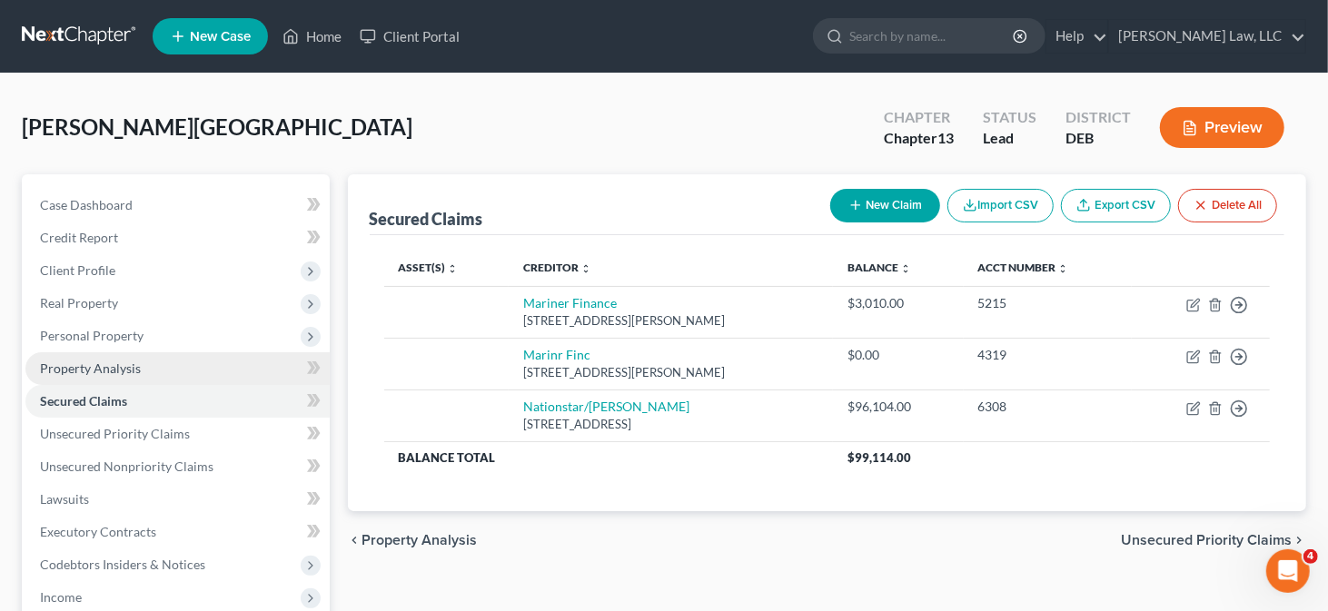
scroll to position [91, 0]
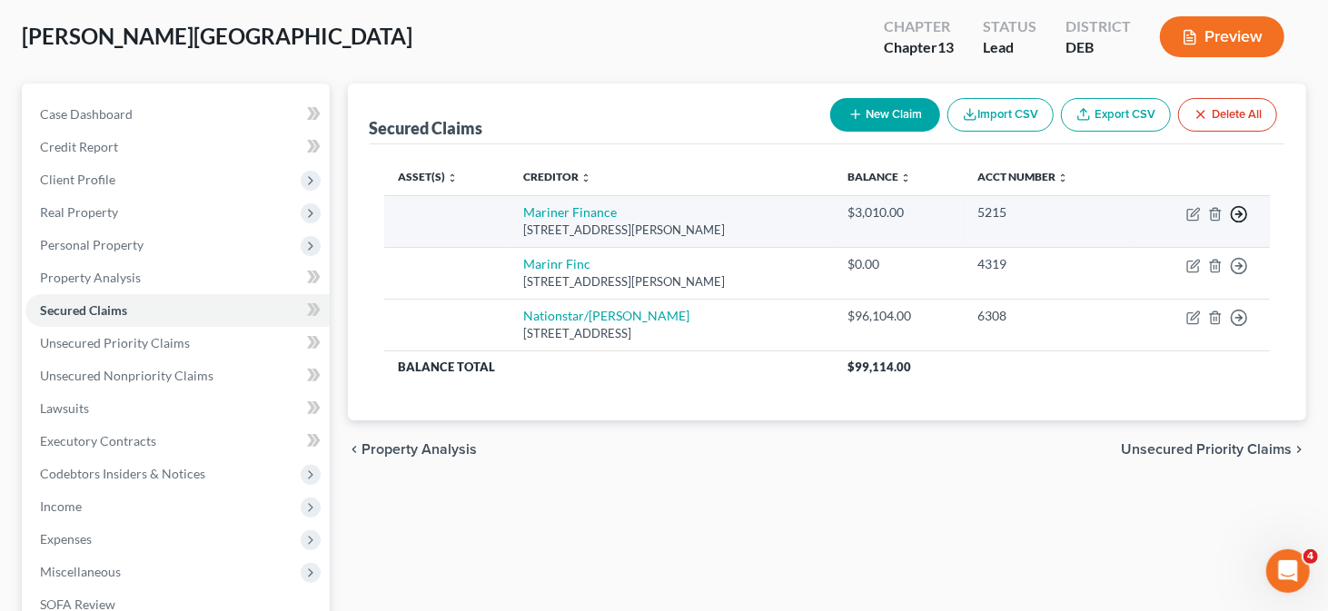
click at [1243, 213] on icon "button" at bounding box center [1239, 214] width 18 height 18
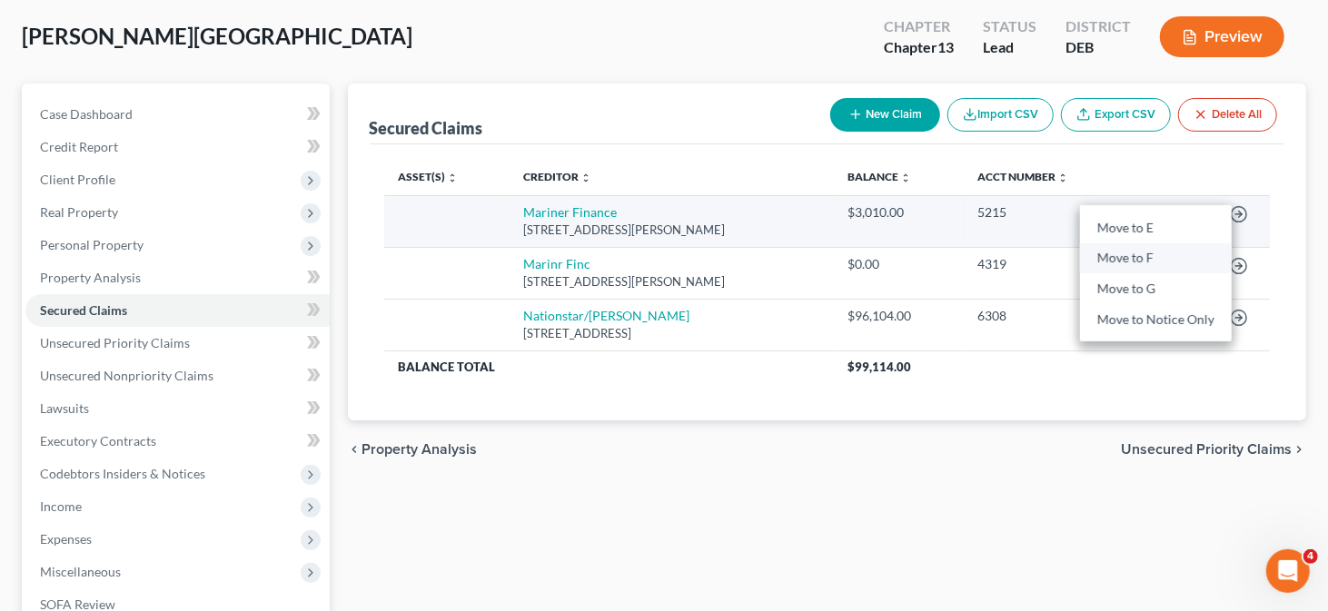
click at [1144, 259] on link "Move to F" at bounding box center [1156, 258] width 152 height 31
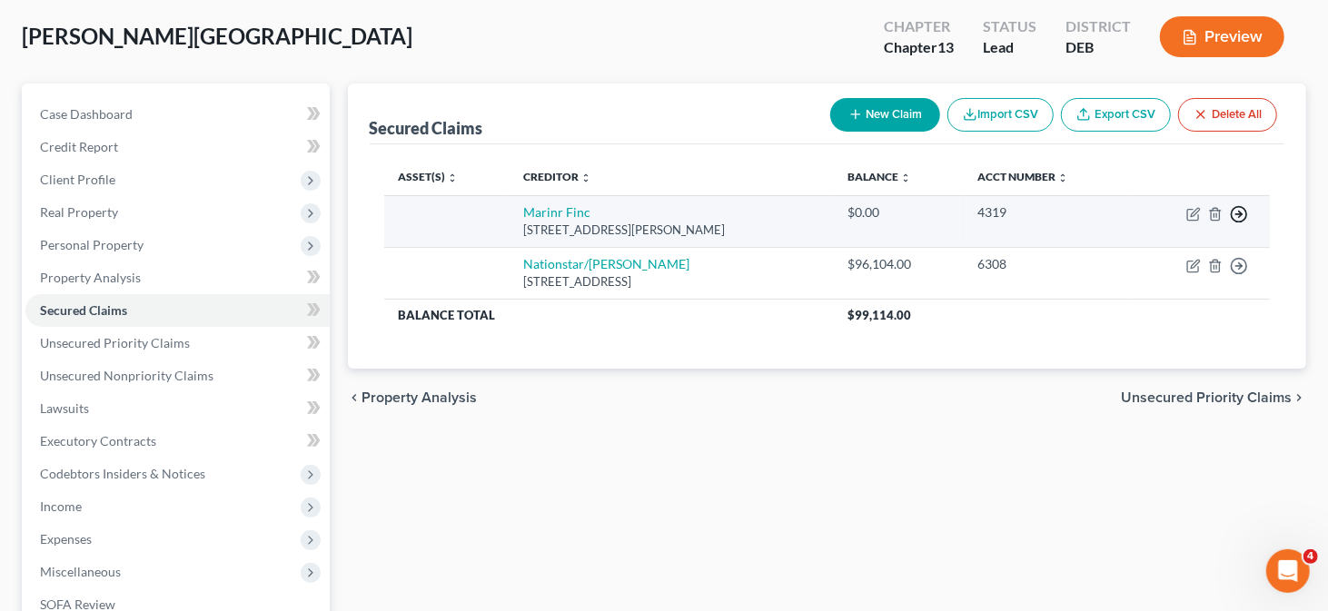
click at [1244, 211] on icon "button" at bounding box center [1239, 214] width 18 height 18
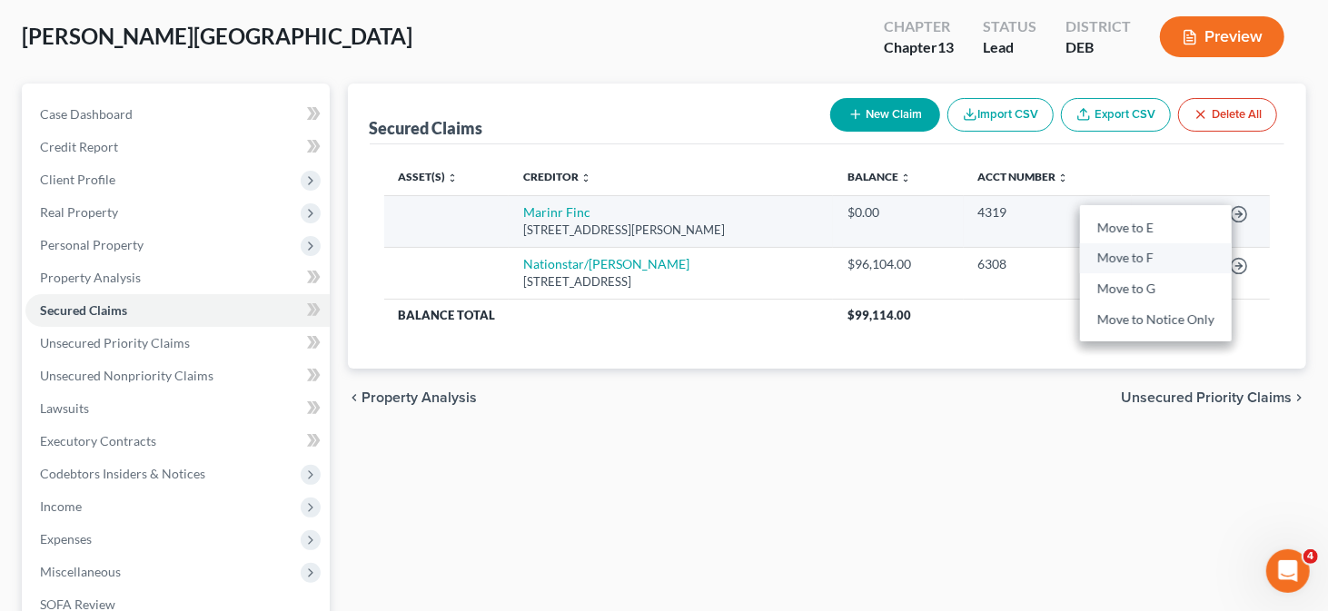
click at [1173, 263] on link "Move to F" at bounding box center [1156, 258] width 152 height 31
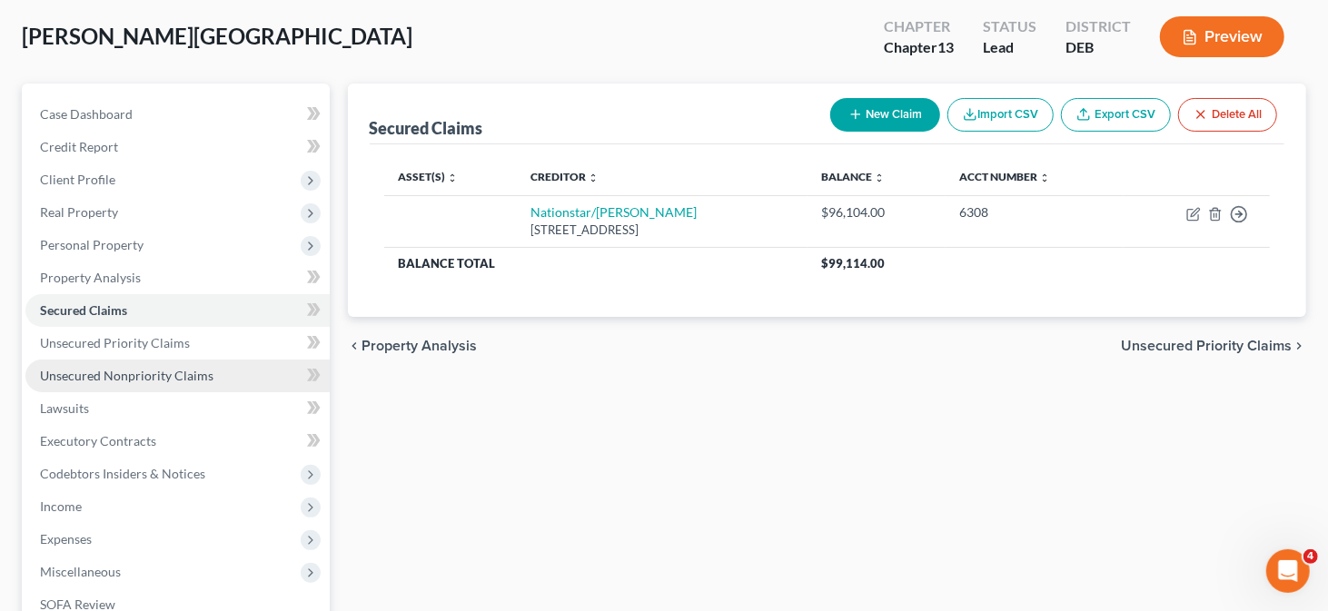
click at [178, 376] on span "Unsecured Nonpriority Claims" at bounding box center [126, 375] width 173 height 15
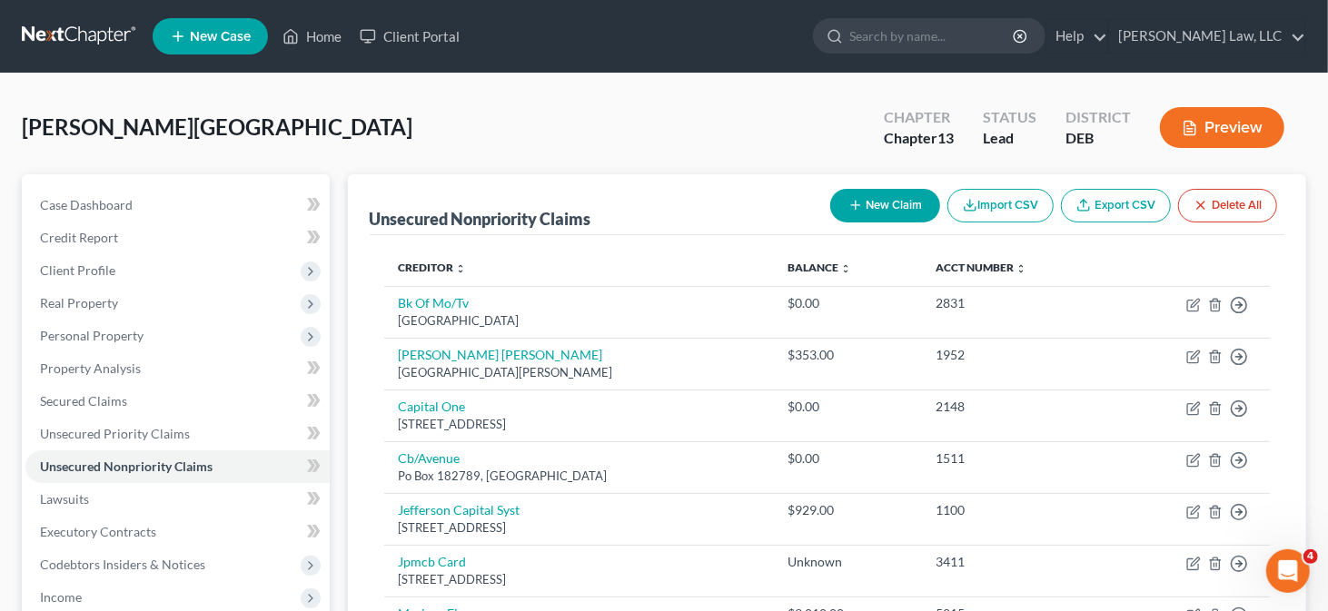
click at [866, 211] on button "New Claim" at bounding box center [885, 206] width 110 height 34
select select "0"
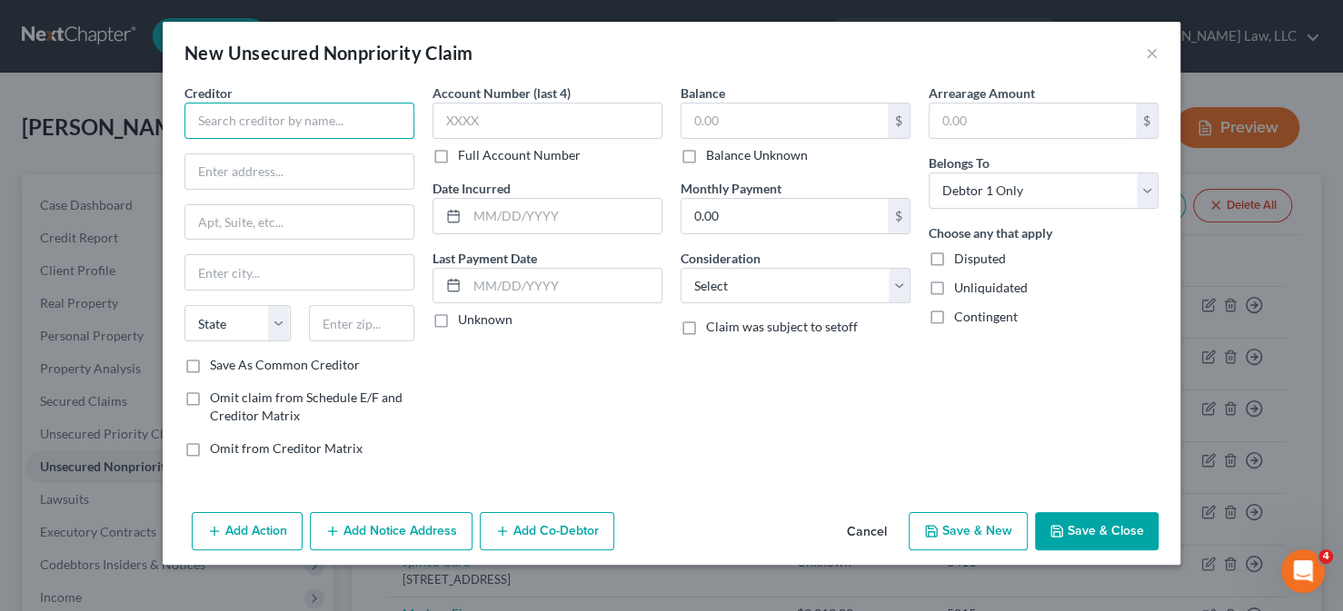
click at [267, 121] on input "text" at bounding box center [299, 121] width 230 height 36
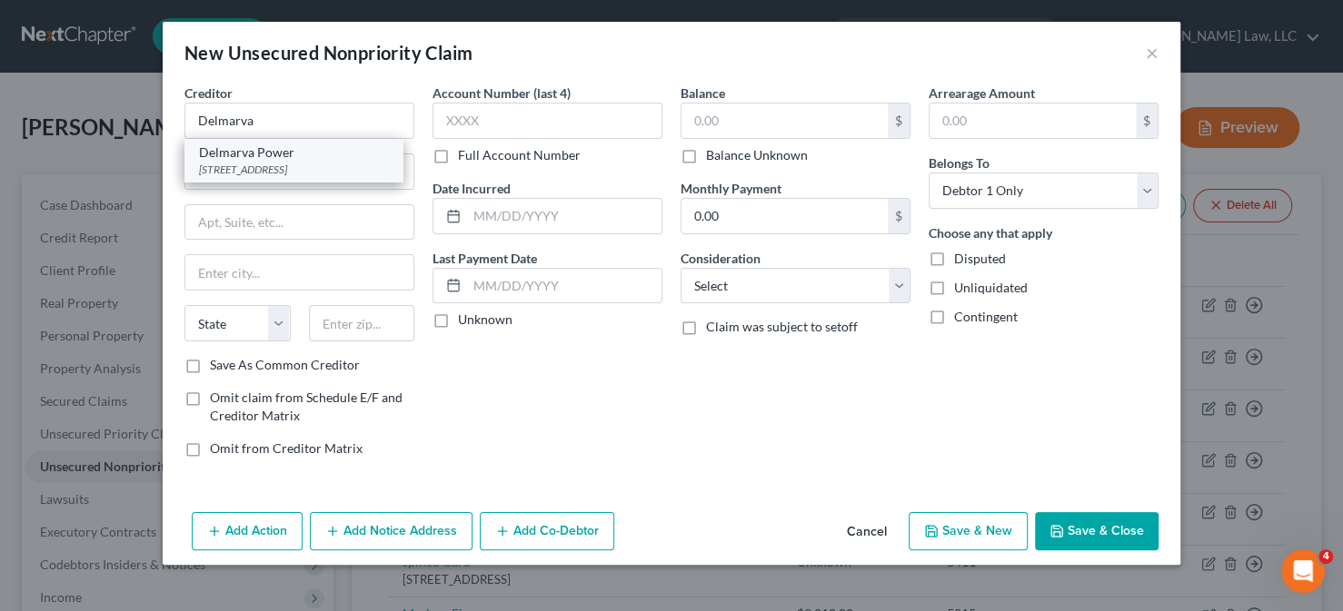
click at [275, 171] on div "PO Box 13609, Philadelphia, PA 19101" at bounding box center [293, 169] width 189 height 15
type input "Delmarva Power"
type input "PO Box 13609"
type input "Philadelphia"
select select "39"
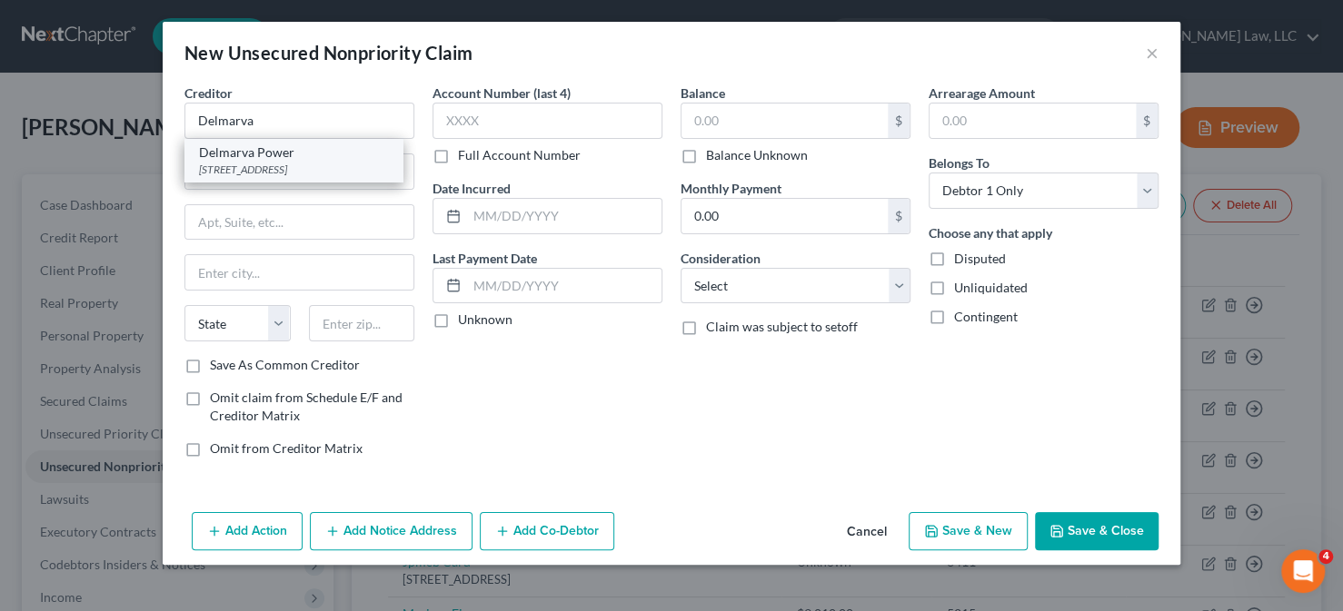
type input "19101"
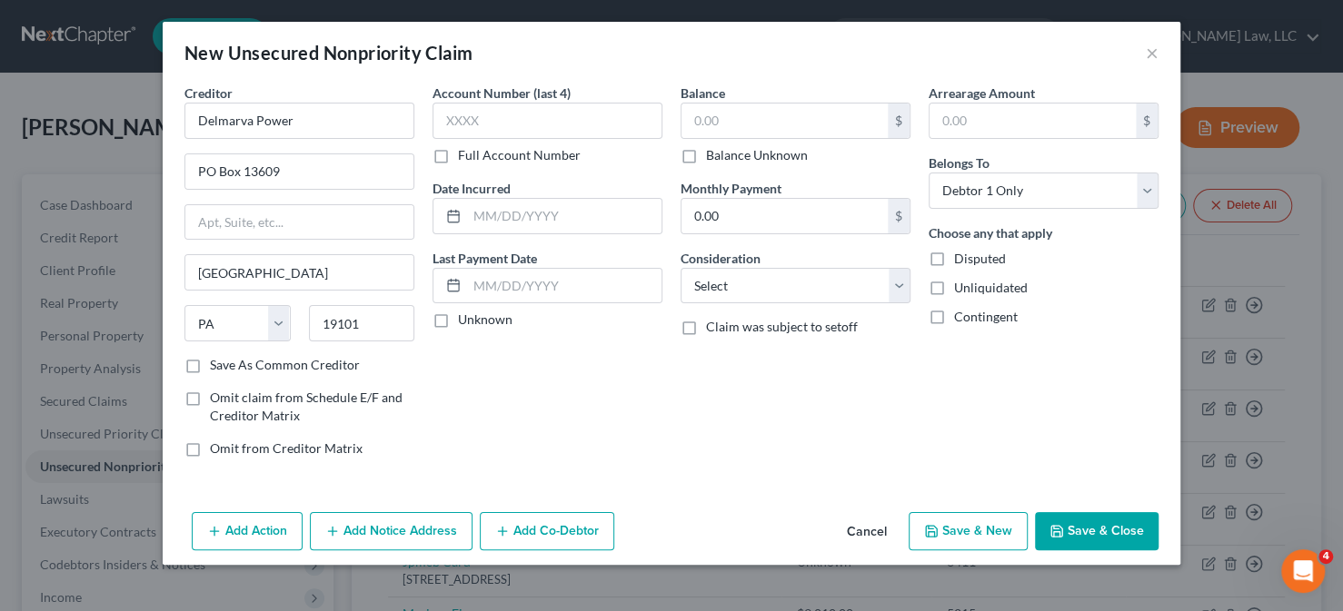
click at [724, 154] on label "Balance Unknown" at bounding box center [757, 155] width 102 height 18
click at [724, 154] on input "Balance Unknown" at bounding box center [719, 152] width 12 height 12
checkbox input "true"
type input "0.00"
click at [1065, 514] on button "Save & Close" at bounding box center [1097, 531] width 124 height 38
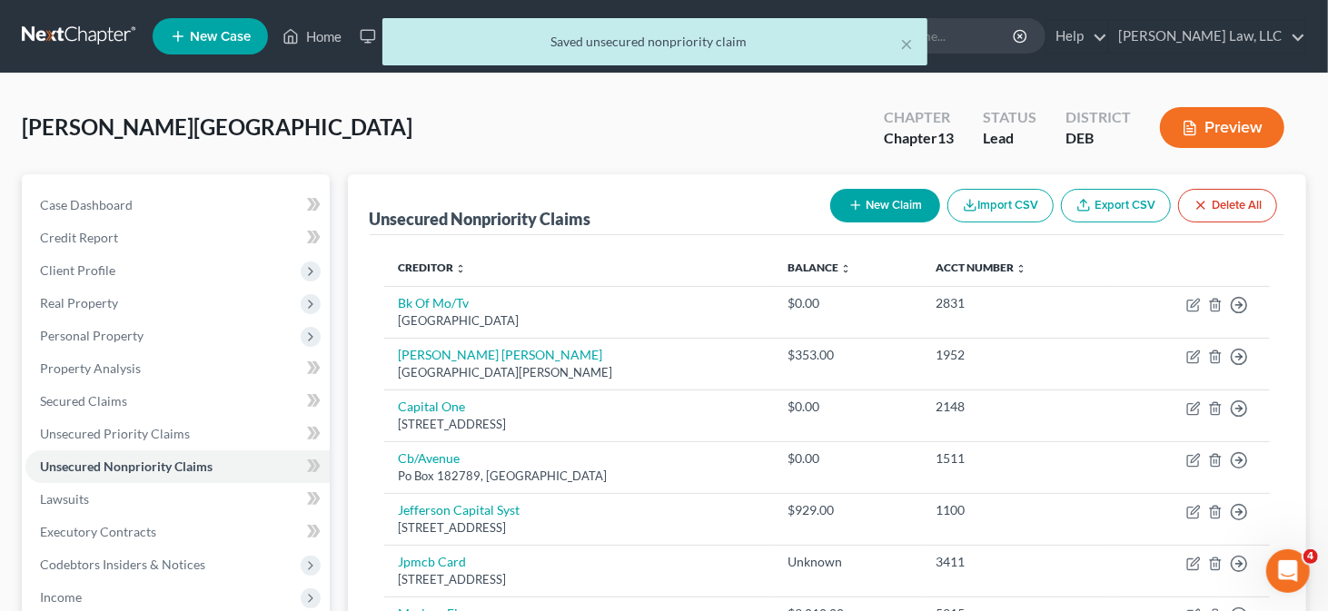
click at [856, 208] on icon "button" at bounding box center [855, 205] width 15 height 15
select select "0"
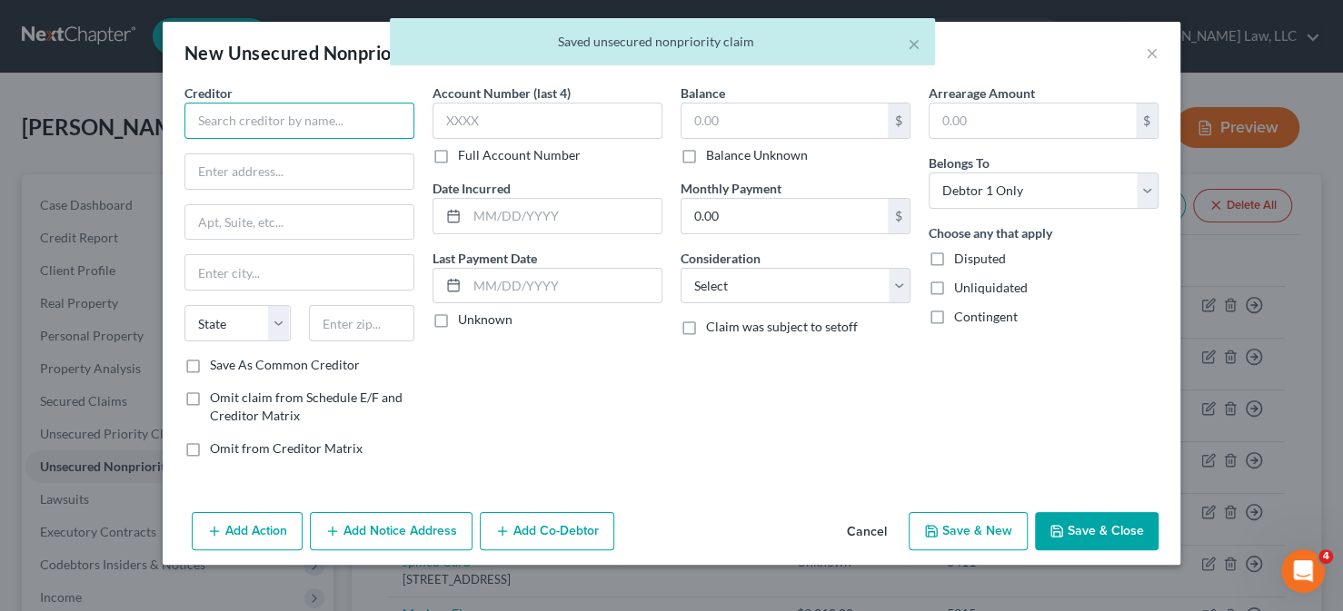
click at [300, 114] on input "text" at bounding box center [299, 121] width 230 height 36
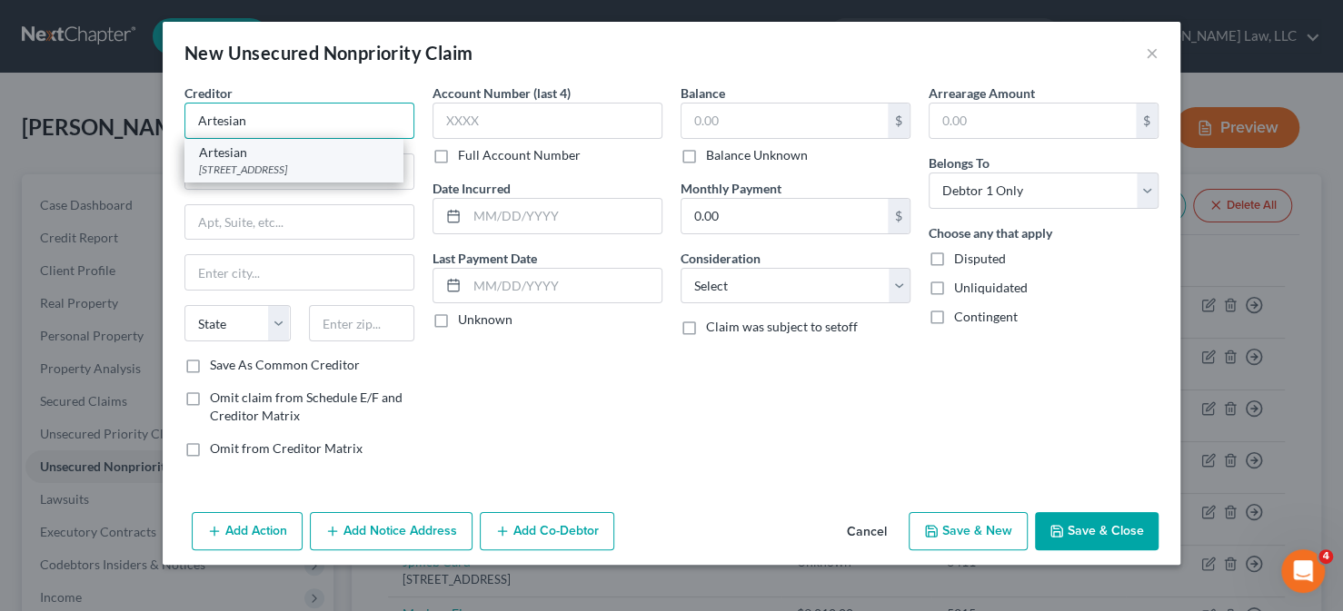
type input "Artesian"
click at [302, 154] on div "Artesian" at bounding box center [293, 153] width 189 height 18
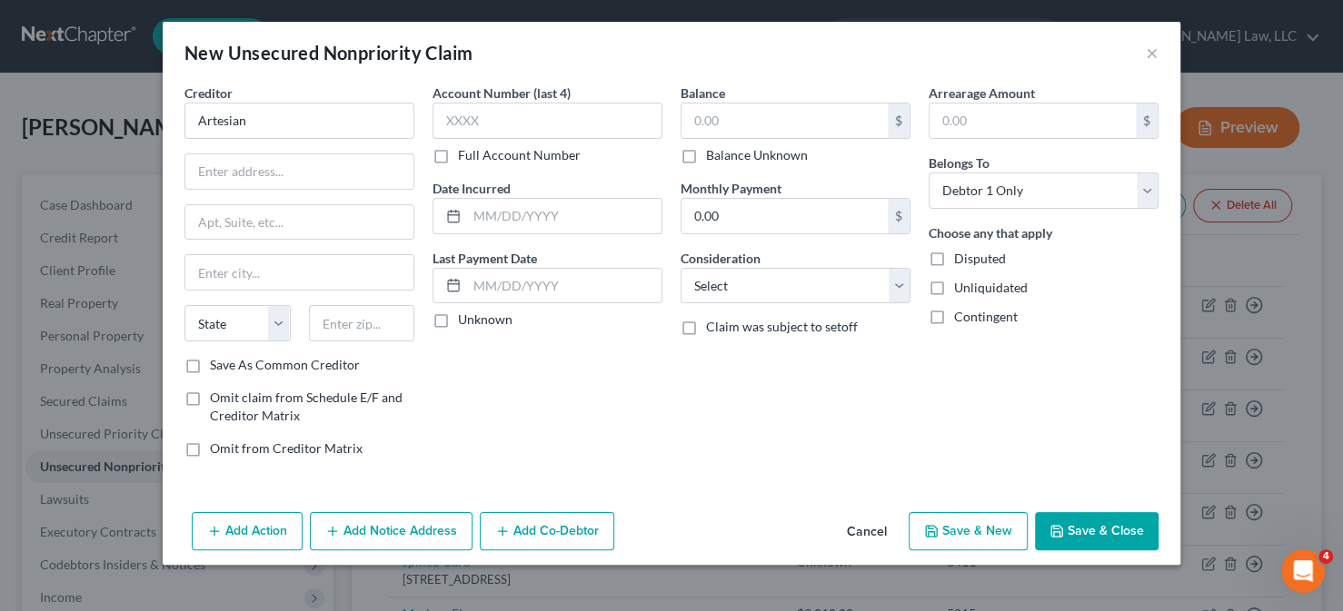
type input "PO Box 15069"
type input "Wilmington"
select select "7"
type input "19886"
click at [758, 154] on label "Balance Unknown" at bounding box center [757, 155] width 102 height 18
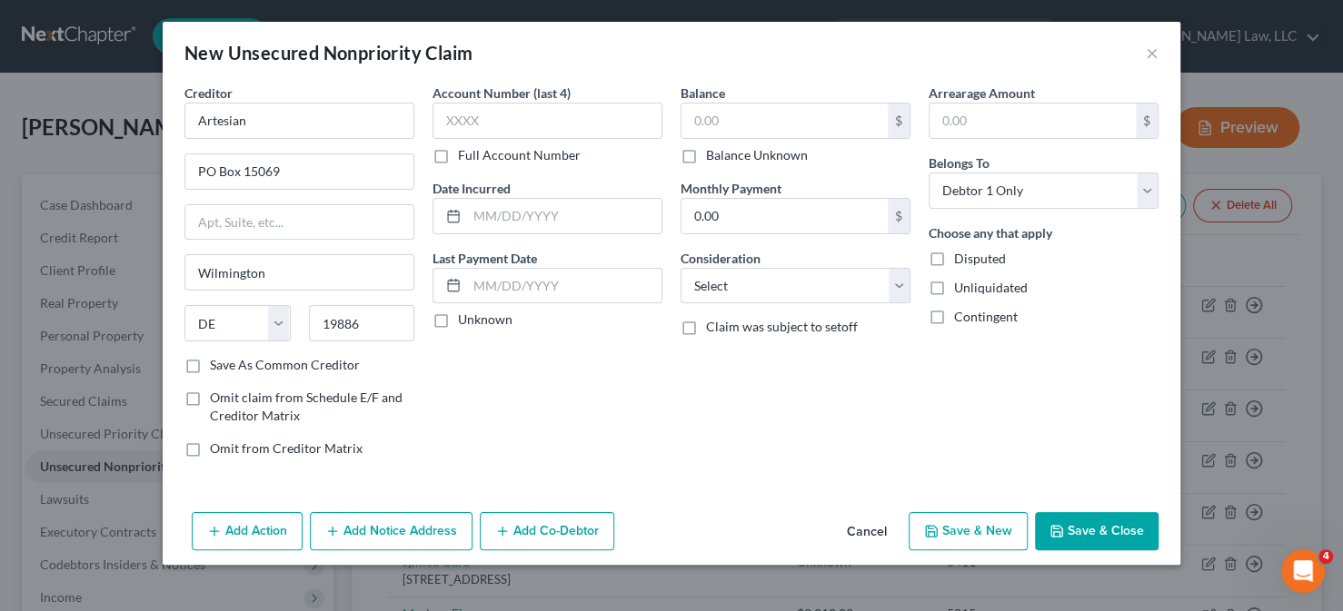
click at [725, 154] on input "Balance Unknown" at bounding box center [719, 152] width 12 height 12
checkbox input "true"
type input "0.00"
click at [1075, 537] on button "Save & Close" at bounding box center [1097, 531] width 124 height 38
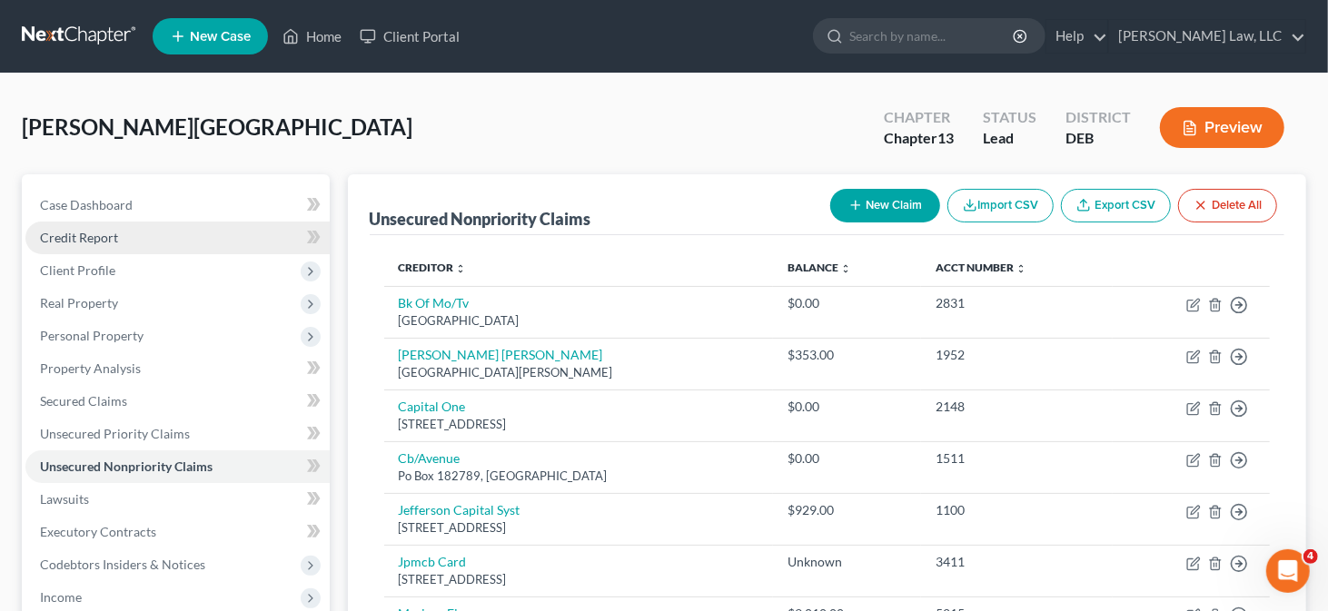
click at [173, 243] on link "Credit Report" at bounding box center [177, 238] width 304 height 33
